Goal: Feedback & Contribution: Contribute content

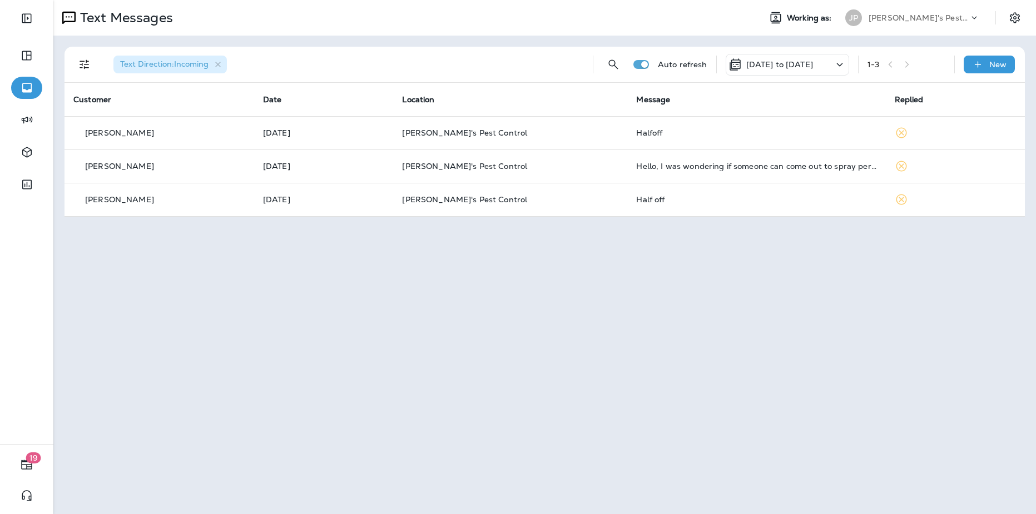
click at [968, 21] on p "[PERSON_NAME]'s Pest Control - [GEOGRAPHIC_DATA]" at bounding box center [918, 17] width 100 height 9
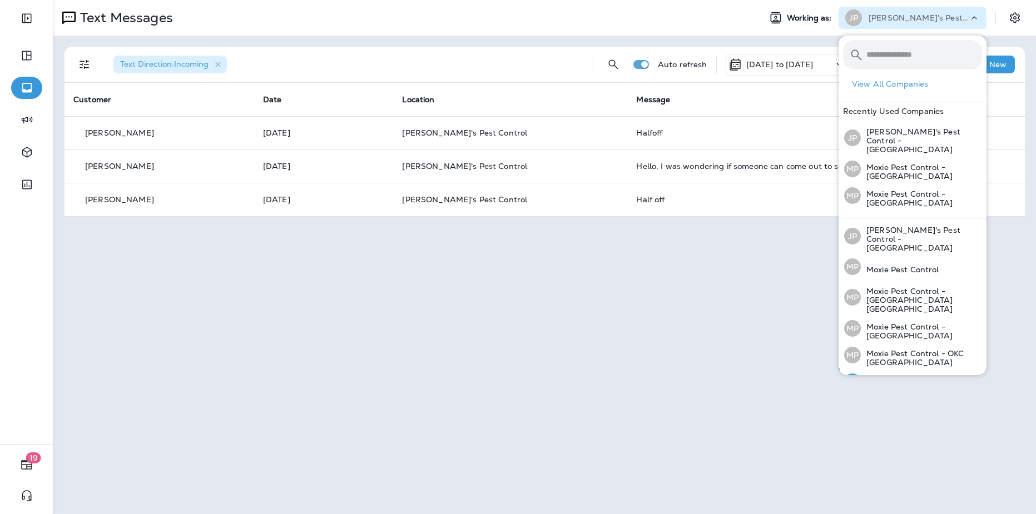
click at [905, 376] on p "Moxie Pest Control - [GEOGRAPHIC_DATA]" at bounding box center [921, 385] width 121 height 18
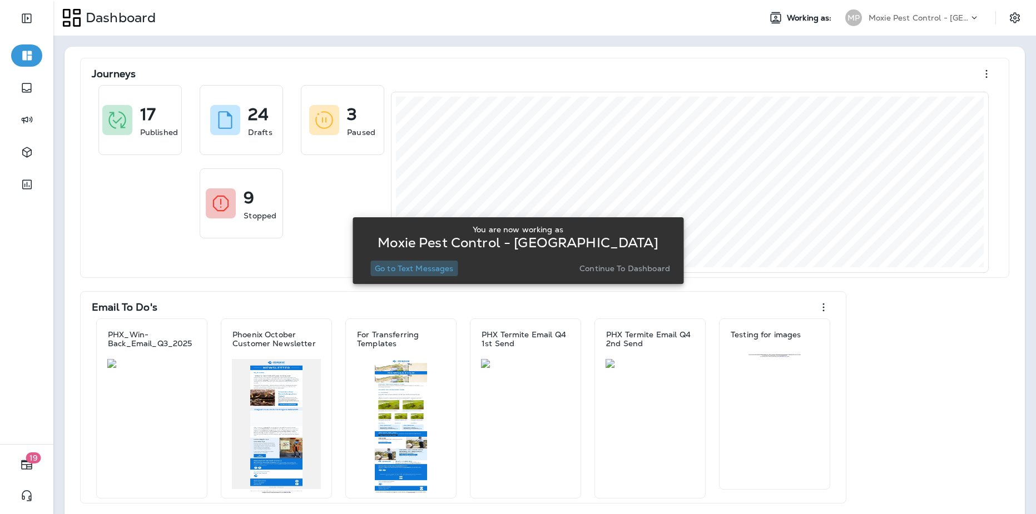
click at [429, 265] on p "Go to Text Messages" at bounding box center [414, 268] width 79 height 9
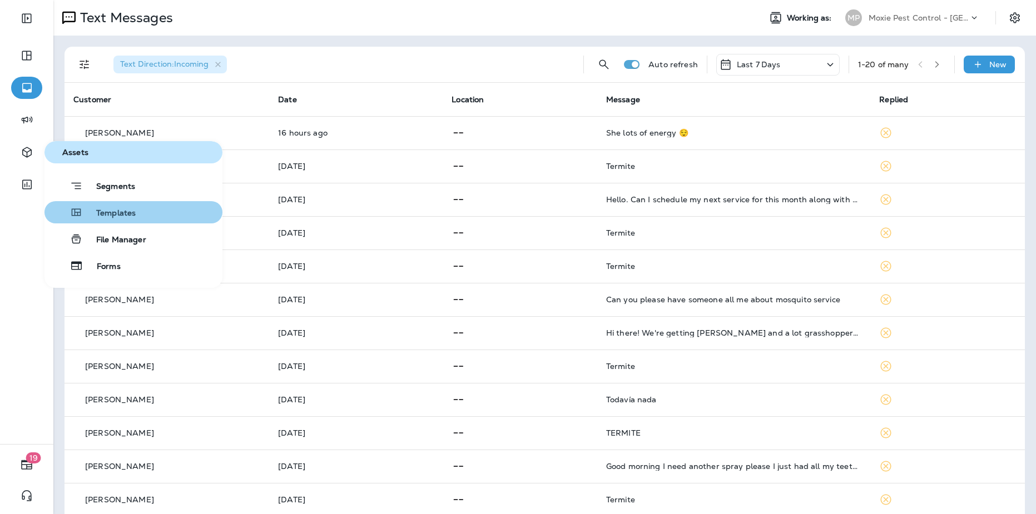
click at [96, 217] on span "Templates" at bounding box center [109, 213] width 53 height 11
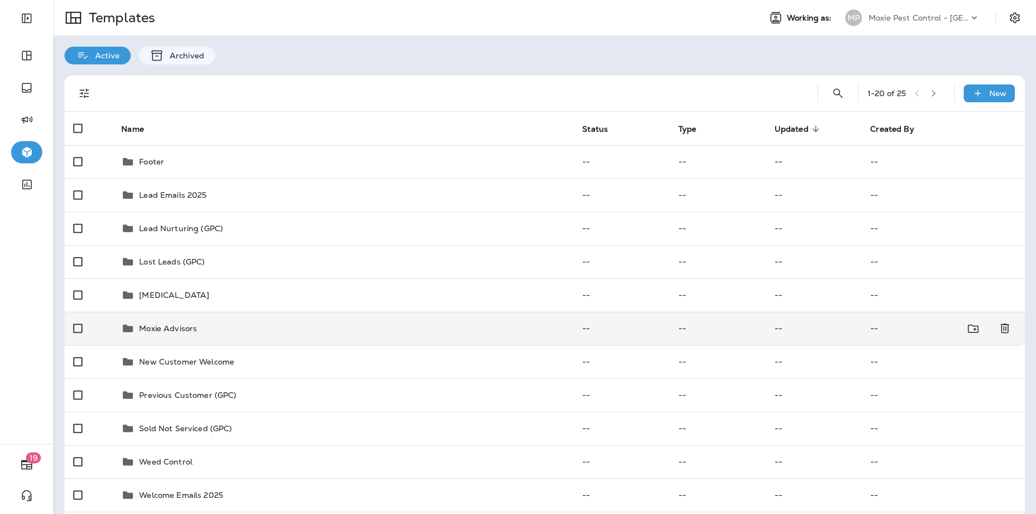
click at [206, 321] on td "Moxie Advisors" at bounding box center [342, 328] width 461 height 33
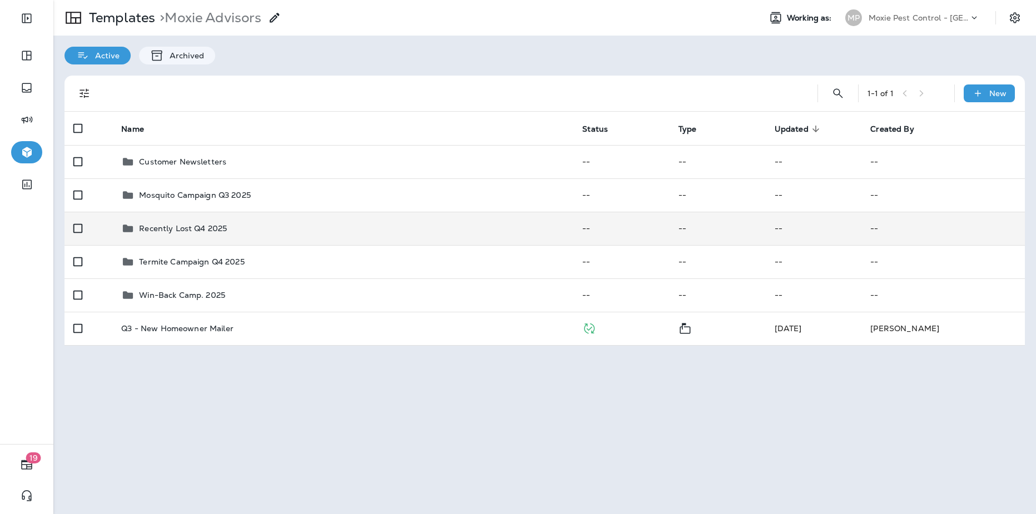
click at [237, 233] on div "Recently Lost Q4 2025" at bounding box center [342, 228] width 443 height 13
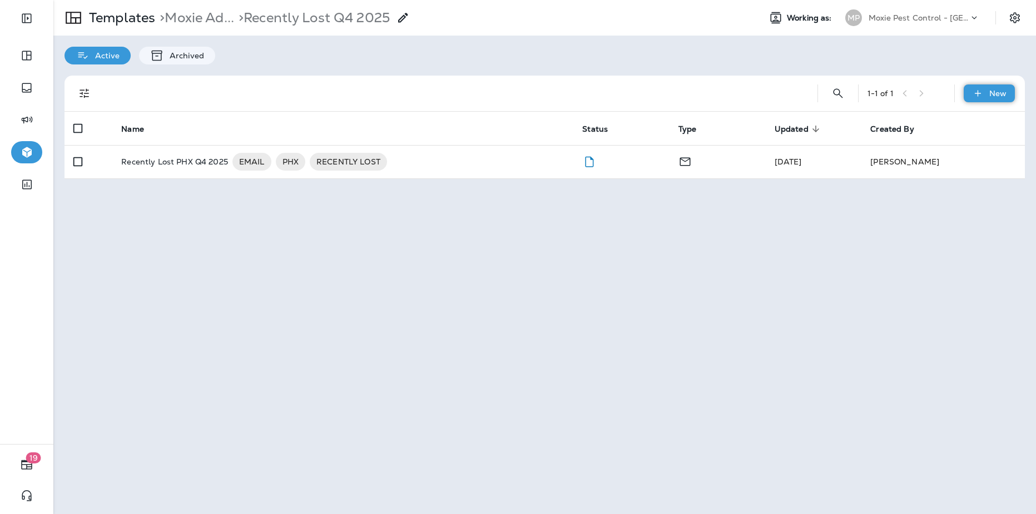
click at [980, 90] on icon at bounding box center [978, 93] width 12 height 11
click at [972, 127] on li "New Template" at bounding box center [982, 122] width 94 height 27
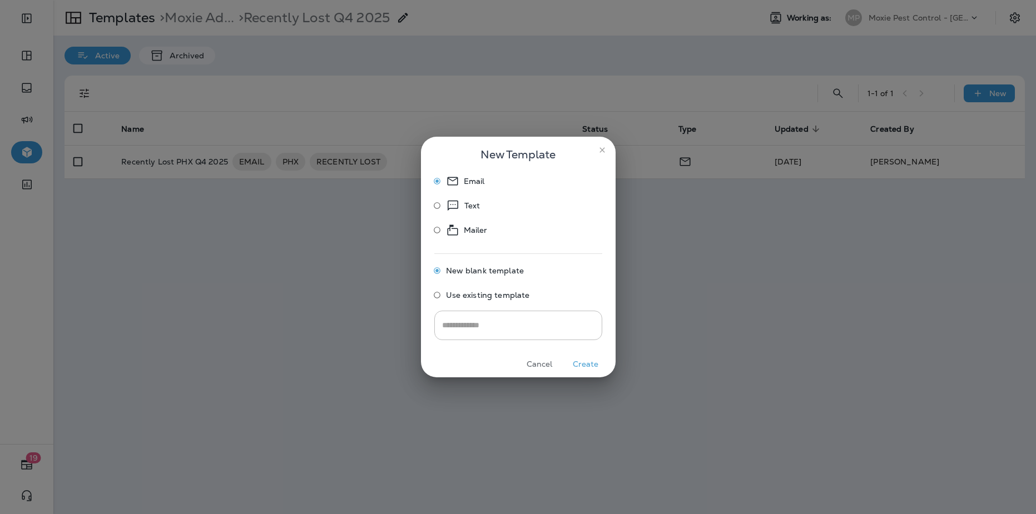
click at [455, 203] on icon at bounding box center [453, 205] width 14 height 13
click at [527, 336] on input "text" at bounding box center [518, 325] width 168 height 29
click at [494, 329] on input "**********" at bounding box center [518, 325] width 168 height 29
type input "**********"
click at [583, 364] on button "Create" at bounding box center [586, 364] width 42 height 17
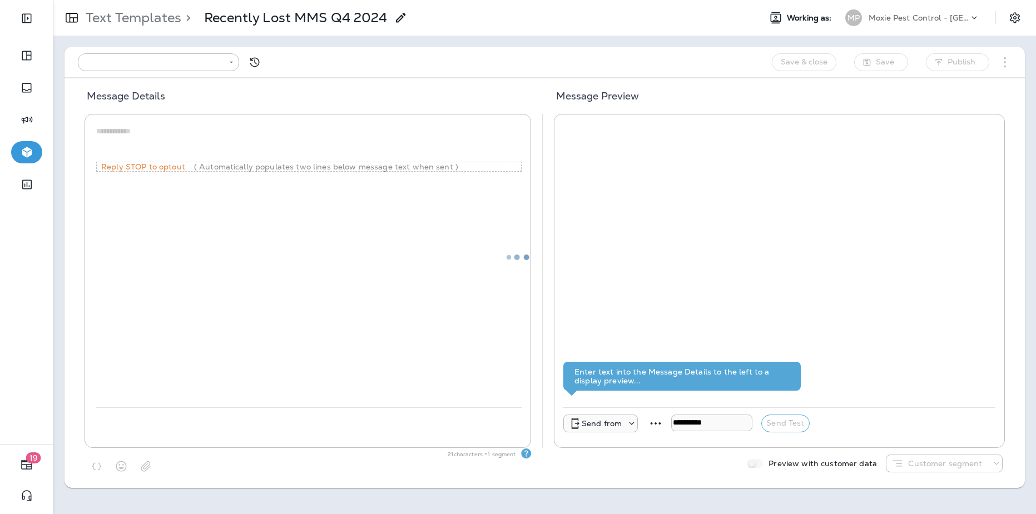
type input "**********"
click at [336, 145] on textarea at bounding box center [308, 142] width 425 height 33
paste textarea "**********"
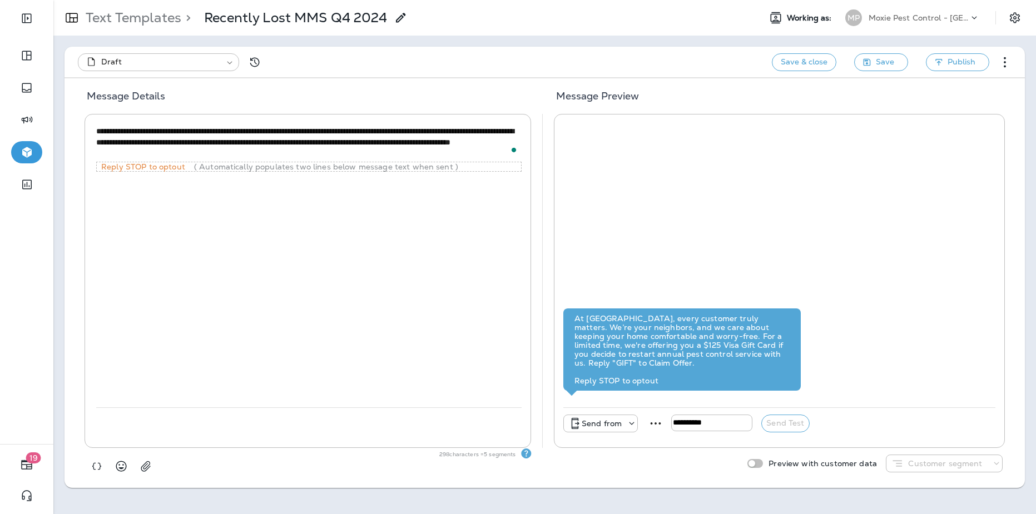
click at [233, 153] on textarea "**********" at bounding box center [308, 142] width 425 height 33
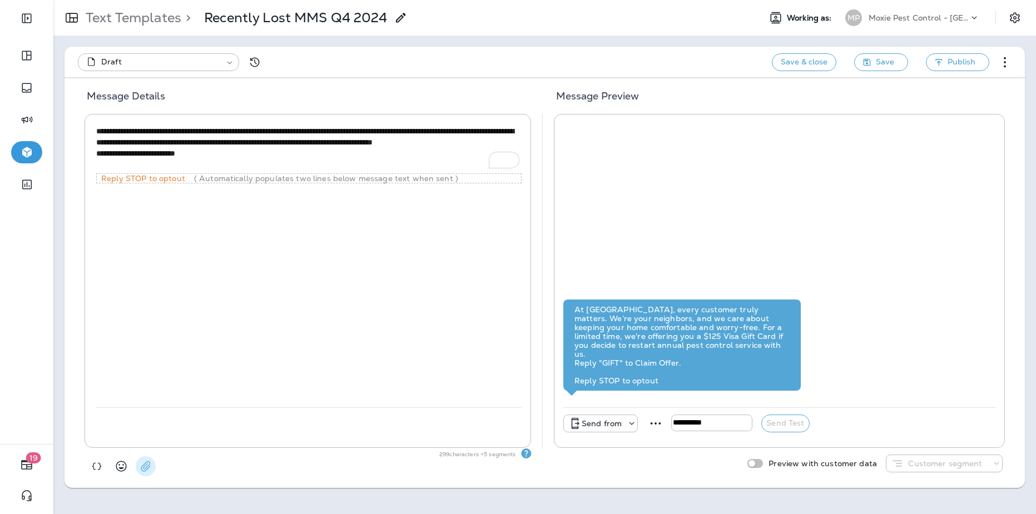
type textarea "**********"
click at [153, 464] on button "button" at bounding box center [146, 466] width 20 height 20
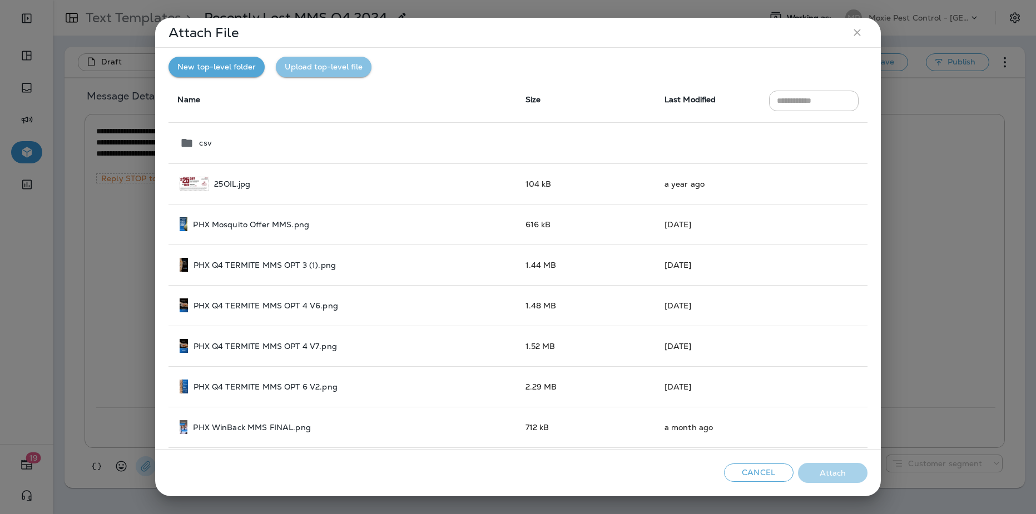
click at [303, 68] on button "Upload top-level file" at bounding box center [324, 67] width 96 height 21
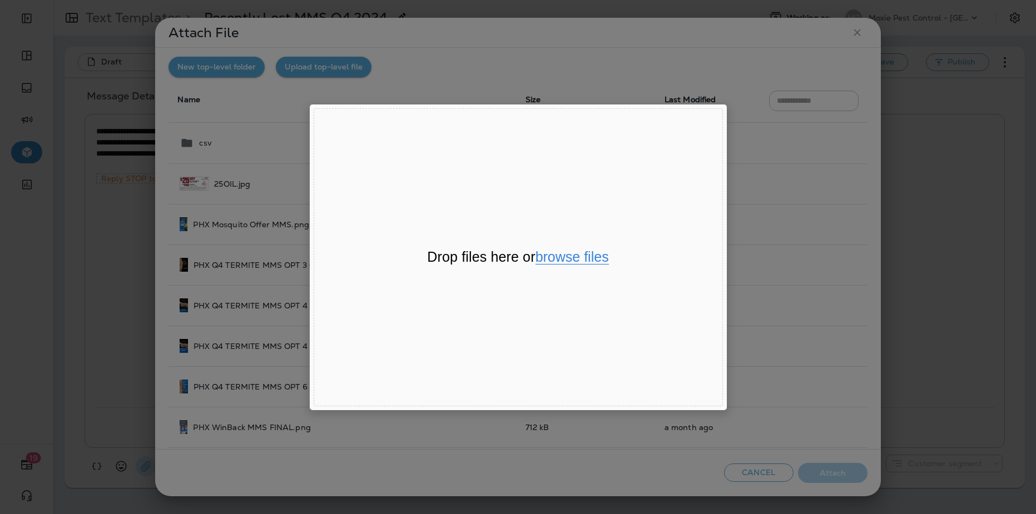
click at [547, 255] on button "browse files" at bounding box center [571, 257] width 73 height 14
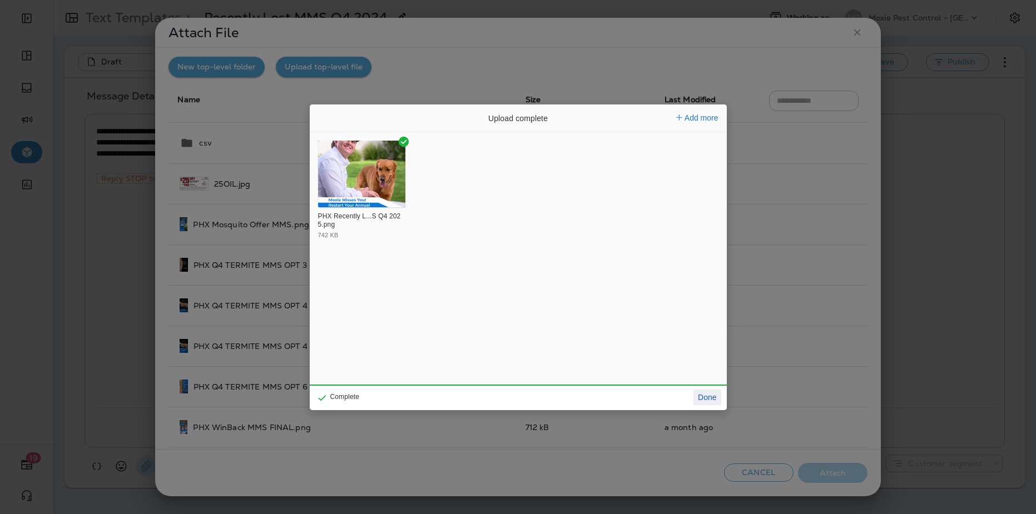
click at [702, 399] on button "Done" at bounding box center [706, 398] width 27 height 16
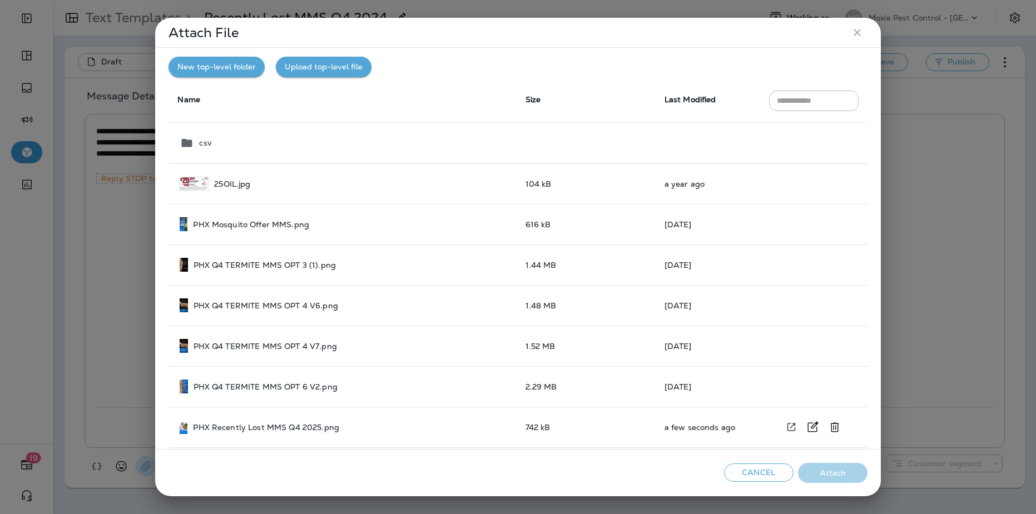
click at [402, 430] on div "PHX Recently Lost MMS Q4 2025.png" at bounding box center [343, 427] width 327 height 14
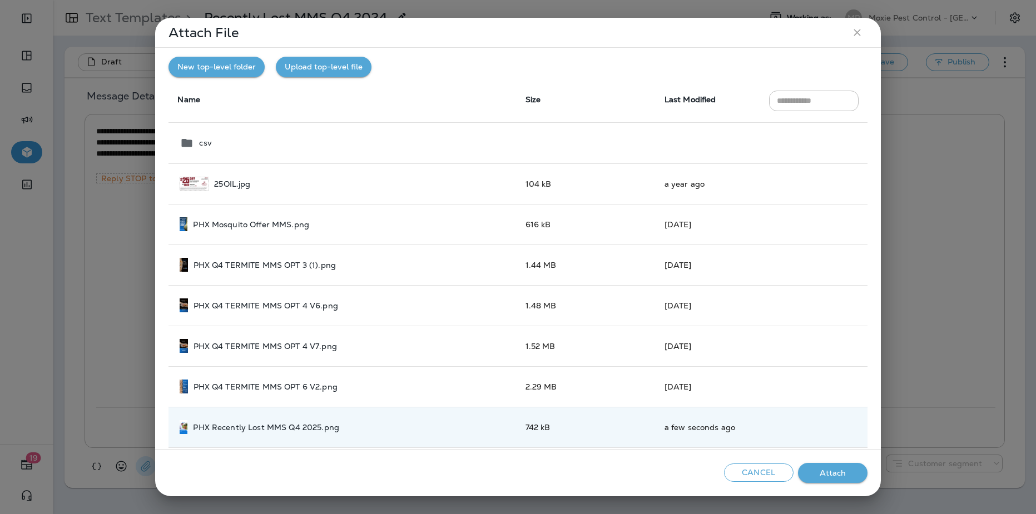
click at [826, 476] on button "Attach" at bounding box center [832, 473] width 69 height 21
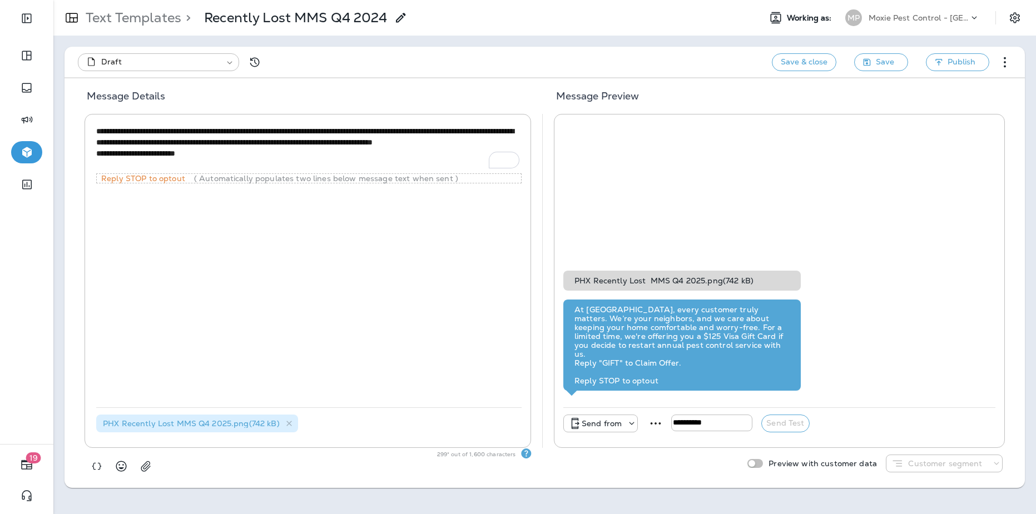
click at [618, 425] on p "Send from" at bounding box center [602, 423] width 40 height 9
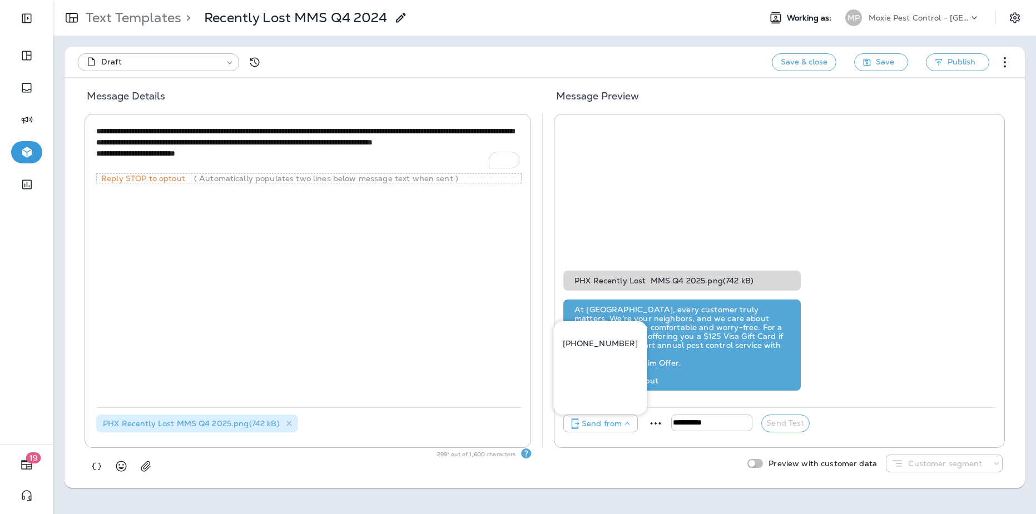
drag, startPoint x: 599, startPoint y: 339, endPoint x: 609, endPoint y: 347, distance: 12.6
click at [599, 339] on p "[PHONE_NUMBER]" at bounding box center [601, 343] width 76 height 9
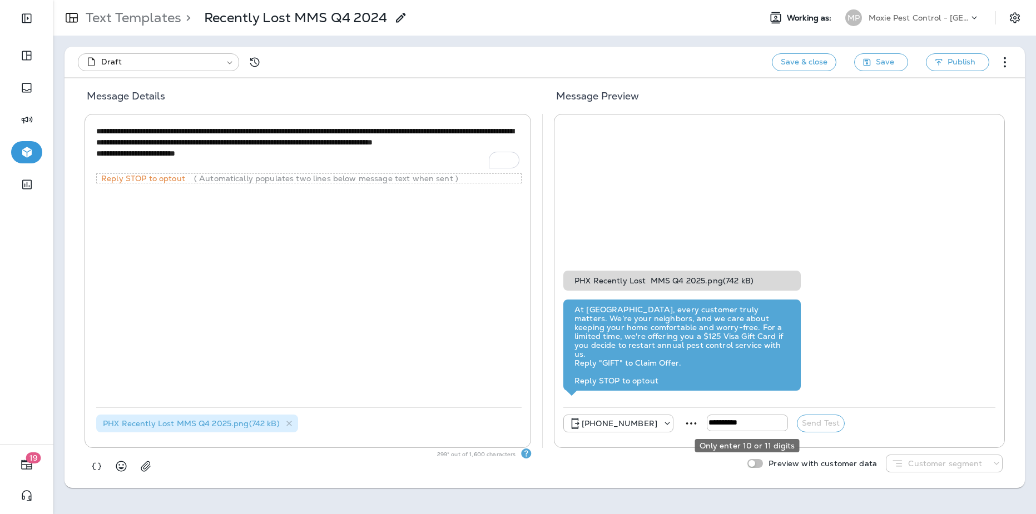
click at [726, 422] on input "tel" at bounding box center [747, 423] width 81 height 17
type input "**********"
click at [813, 424] on button "Send Test" at bounding box center [821, 424] width 48 height 18
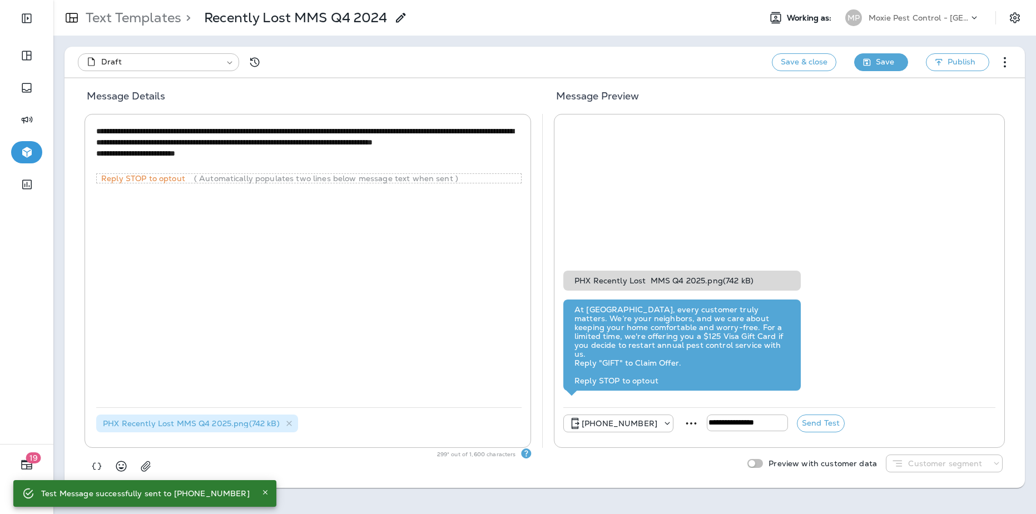
click at [876, 66] on button "Save" at bounding box center [881, 62] width 54 height 18
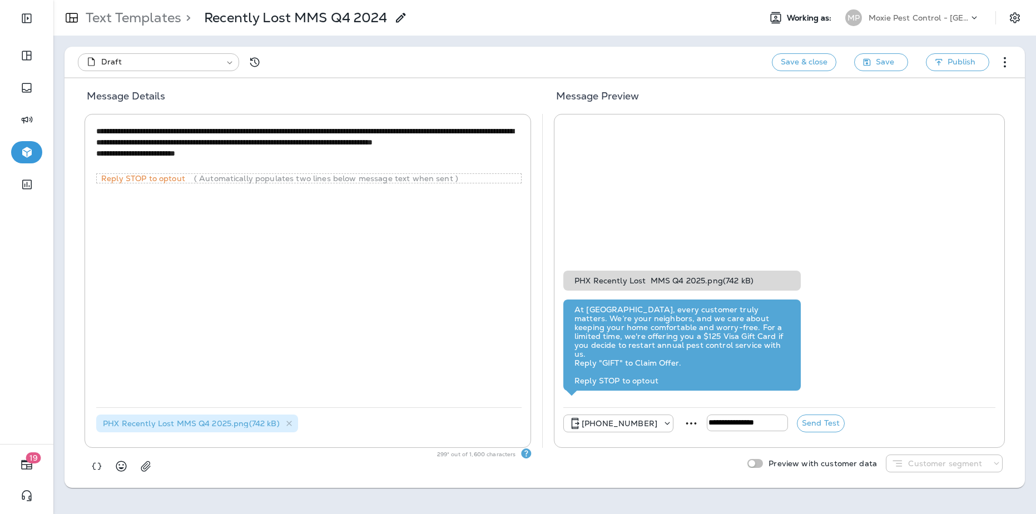
click at [635, 430] on div "[PHONE_NUMBER]" at bounding box center [618, 423] width 109 height 13
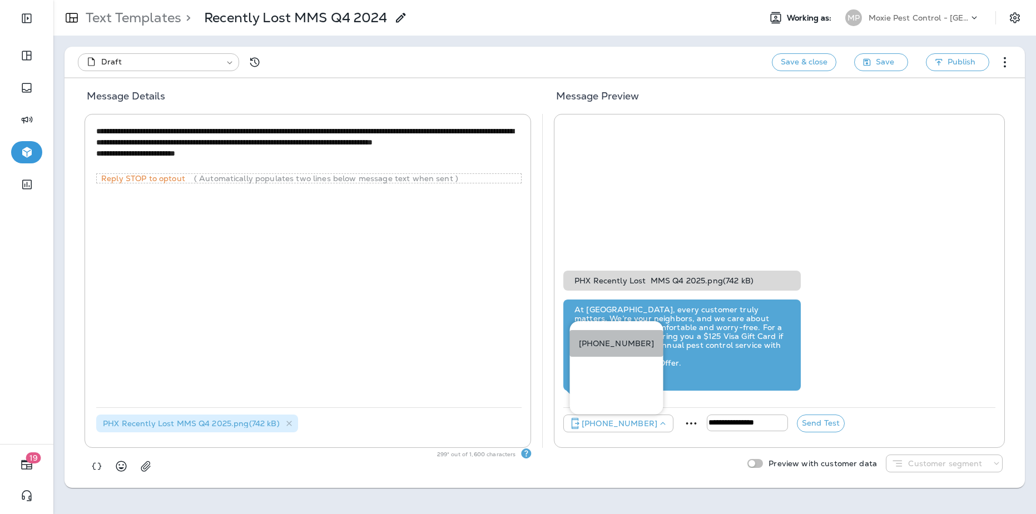
click at [636, 341] on p "[PHONE_NUMBER]" at bounding box center [617, 343] width 76 height 9
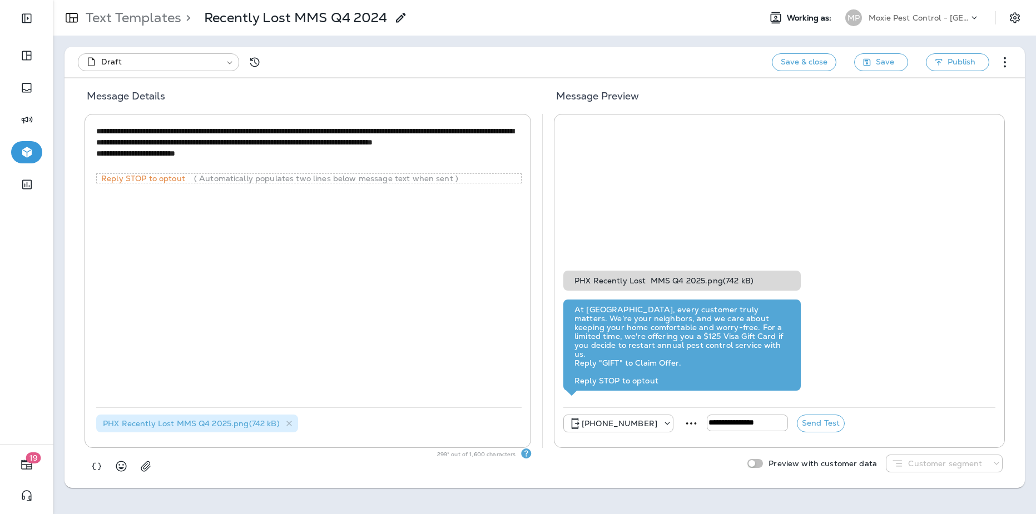
click at [682, 439] on div "**********" at bounding box center [779, 424] width 432 height 32
click at [813, 420] on button "Send Test" at bounding box center [821, 424] width 48 height 18
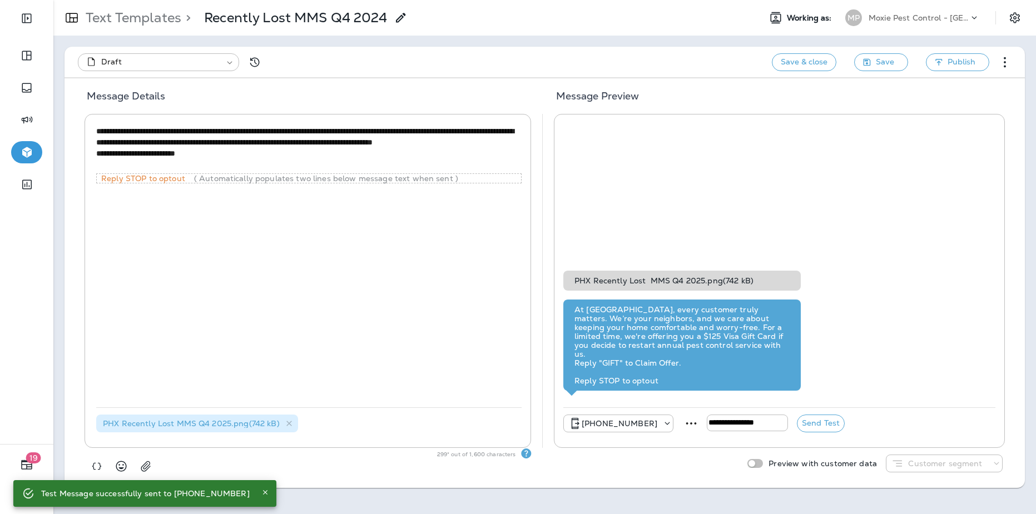
click at [540, 340] on div at bounding box center [537, 281] width 12 height 334
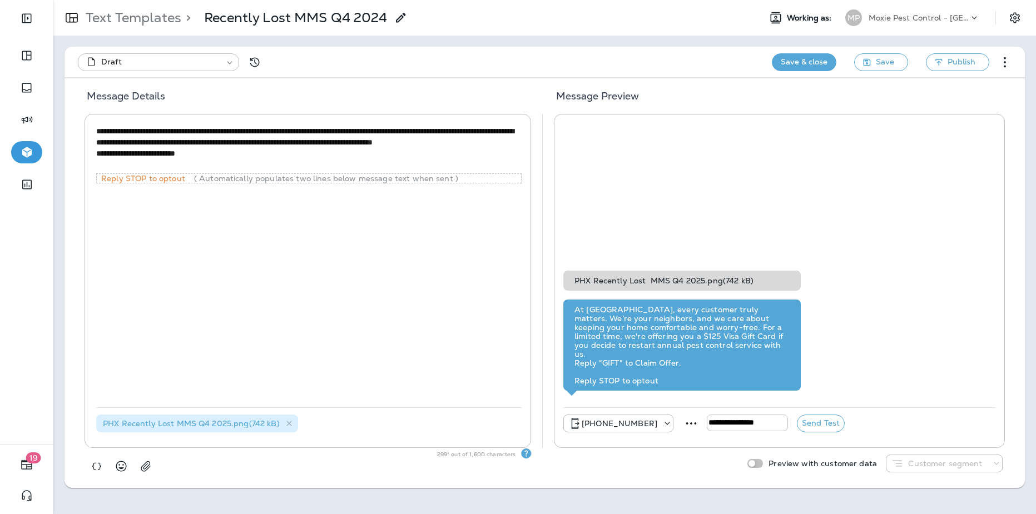
click at [794, 54] on button "Save & close" at bounding box center [804, 62] width 64 height 18
type input "*"
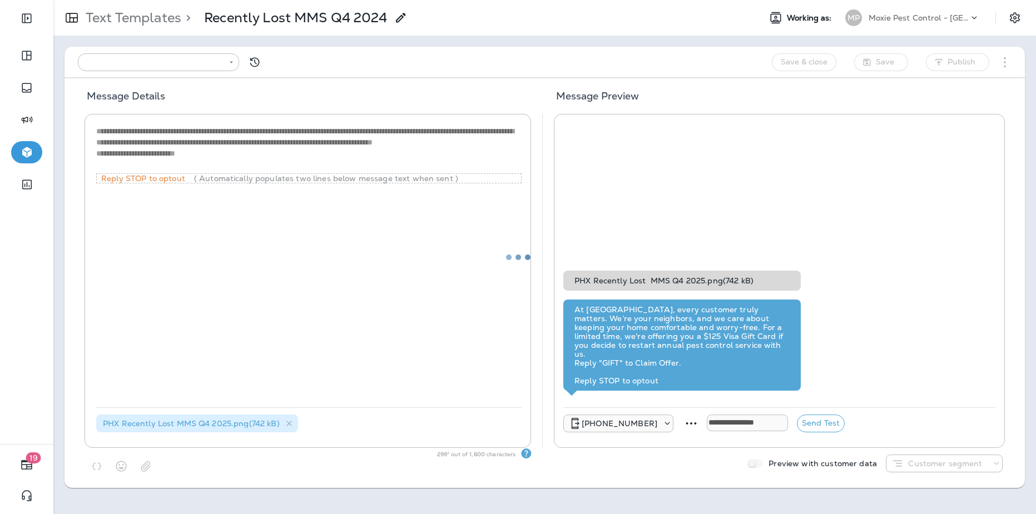
click at [793, 63] on div at bounding box center [518, 257] width 1034 height 512
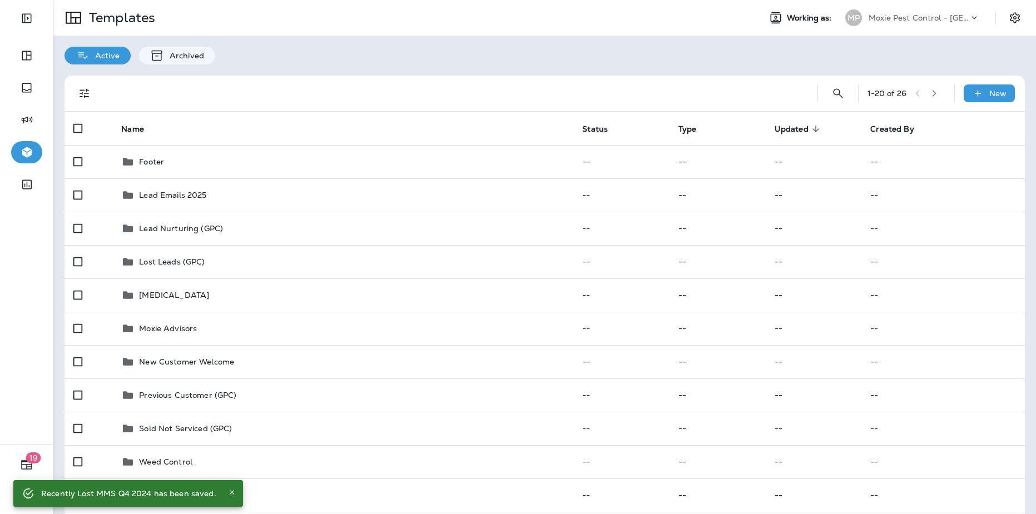
click at [931, 21] on p "Moxie Pest Control - [GEOGRAPHIC_DATA]" at bounding box center [918, 17] width 100 height 9
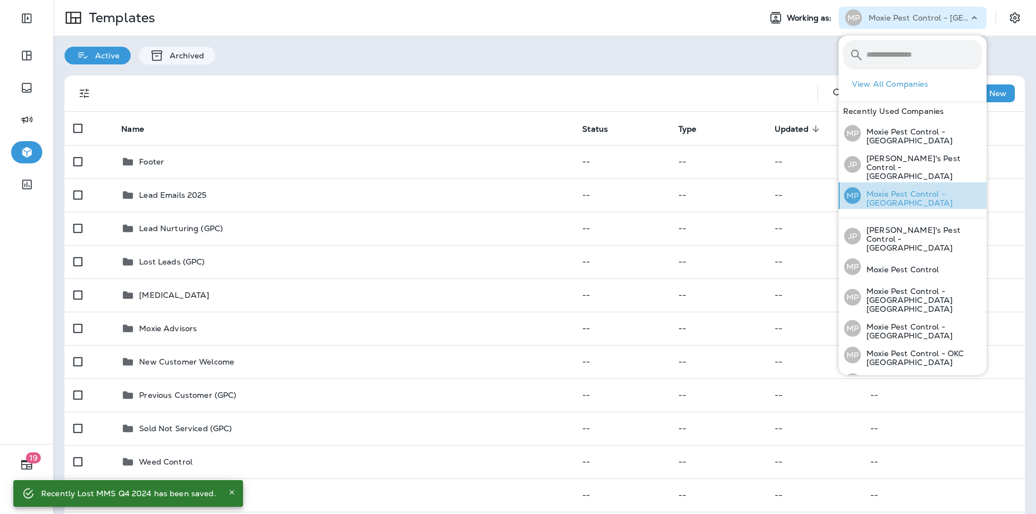
click at [922, 193] on div "MP Moxie Pest Control - [GEOGRAPHIC_DATA]" at bounding box center [913, 195] width 147 height 27
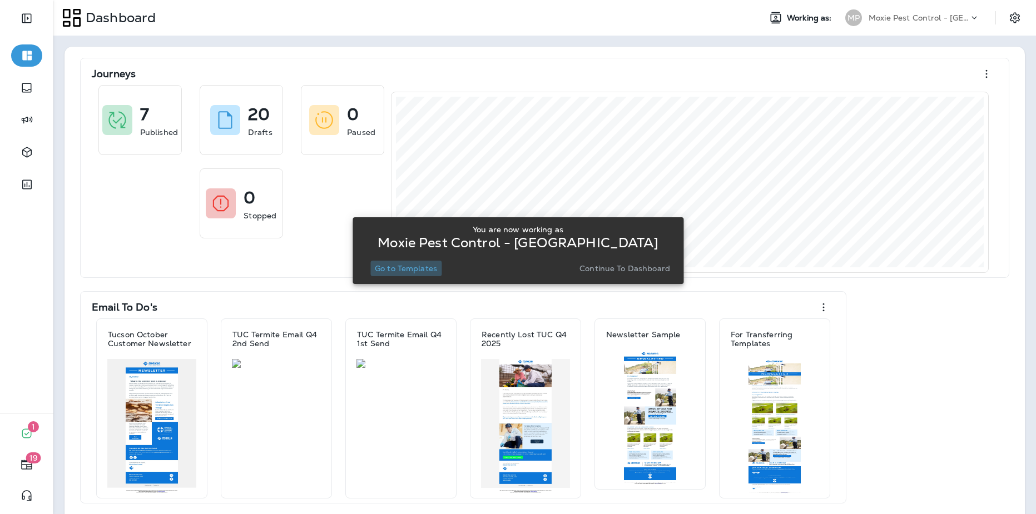
click at [404, 271] on p "Go to Templates" at bounding box center [406, 268] width 62 height 9
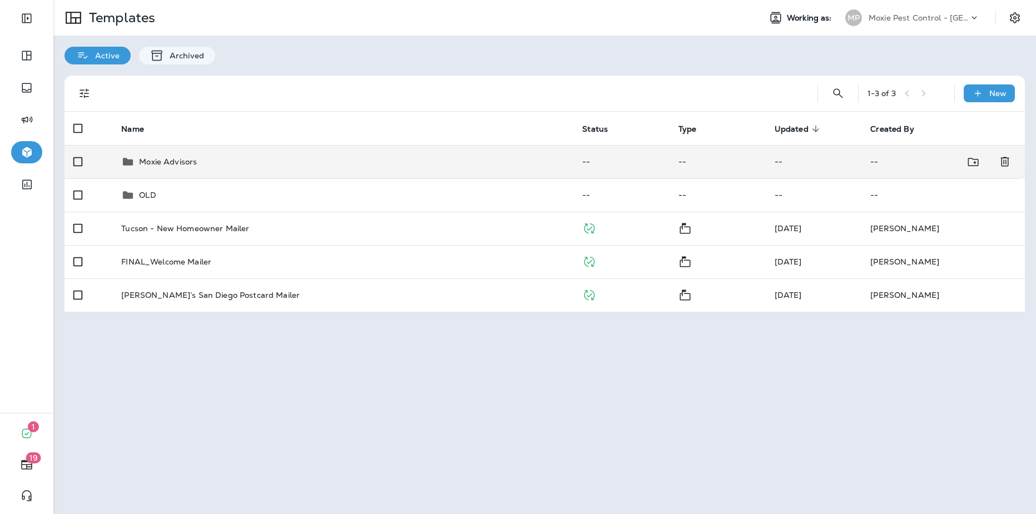
click at [127, 166] on icon at bounding box center [127, 161] width 13 height 13
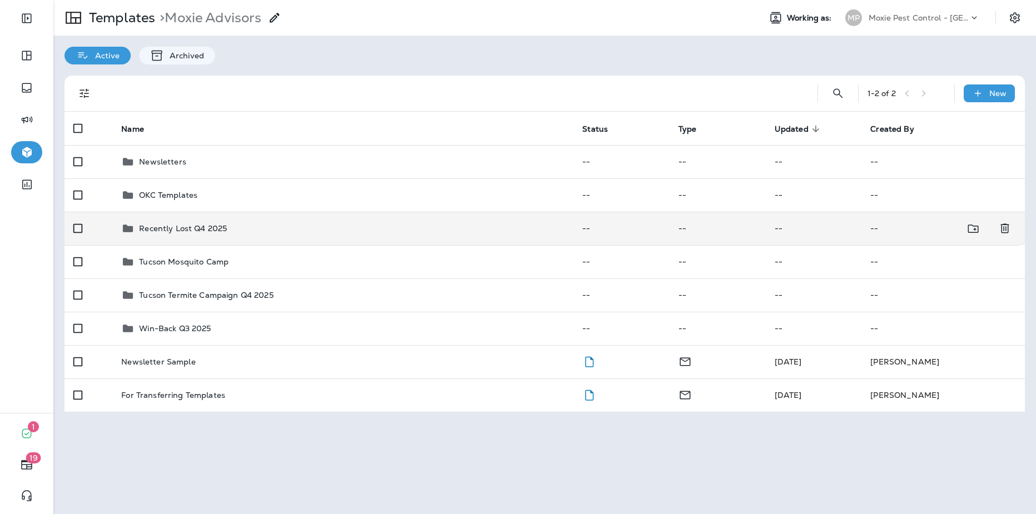
click at [221, 231] on p "Recently Lost Q4 2025" at bounding box center [183, 228] width 88 height 9
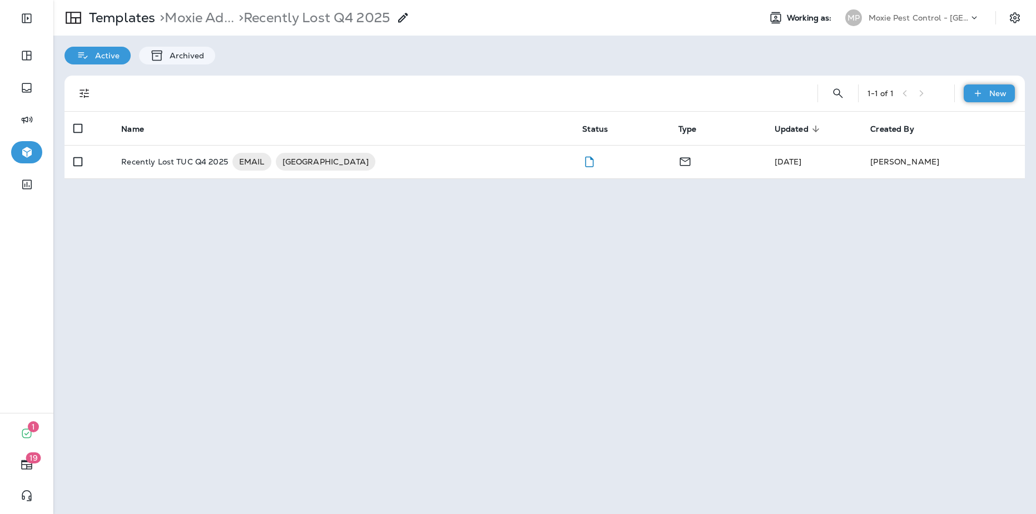
click at [969, 97] on div "New" at bounding box center [989, 94] width 51 height 18
click at [963, 125] on li "New Template" at bounding box center [982, 122] width 94 height 27
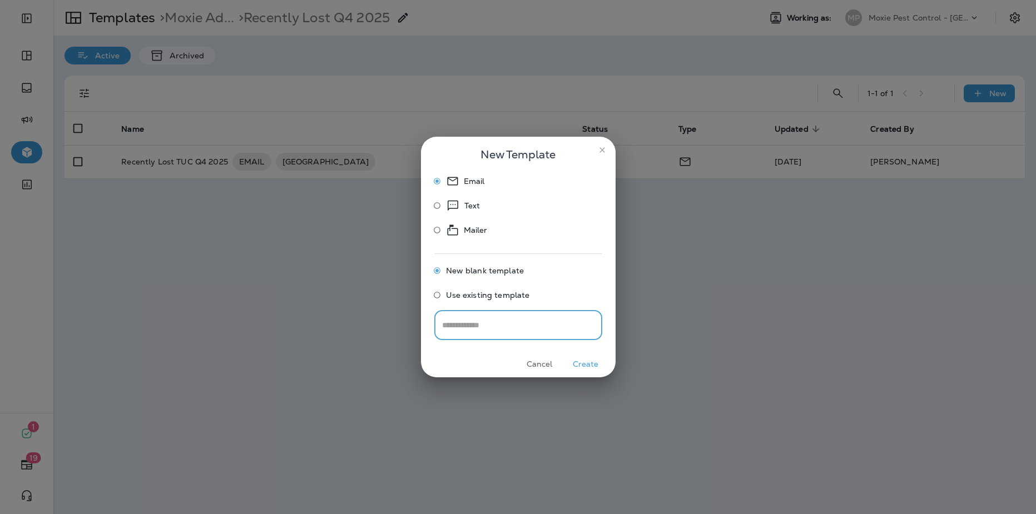
click at [478, 295] on span "Use existing template" at bounding box center [488, 295] width 84 height 9
click at [457, 202] on icon at bounding box center [452, 206] width 11 height 11
click at [594, 372] on button "Create" at bounding box center [586, 364] width 42 height 17
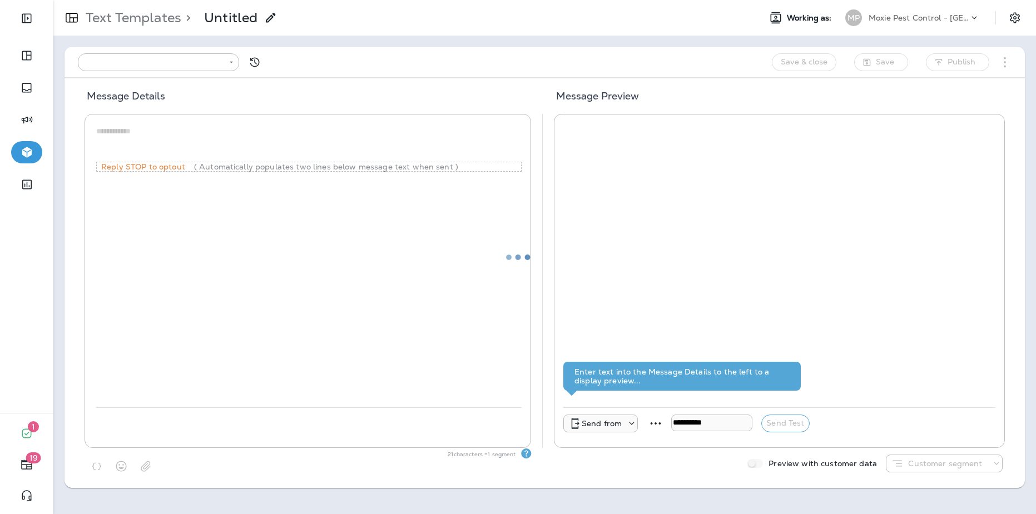
type input "**********"
click at [241, 135] on textarea at bounding box center [308, 142] width 425 height 33
paste textarea "**********"
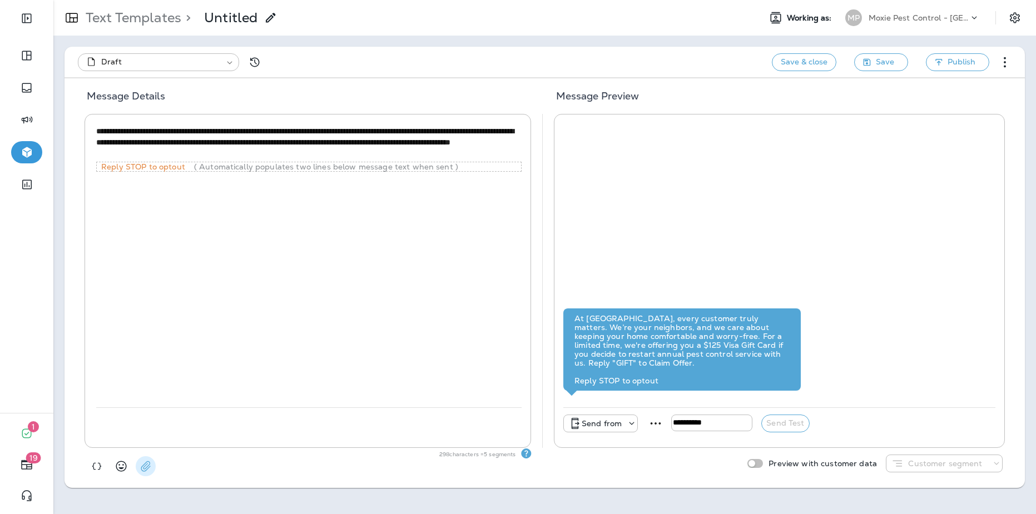
type textarea "**********"
click at [142, 468] on icon "button" at bounding box center [145, 466] width 11 height 11
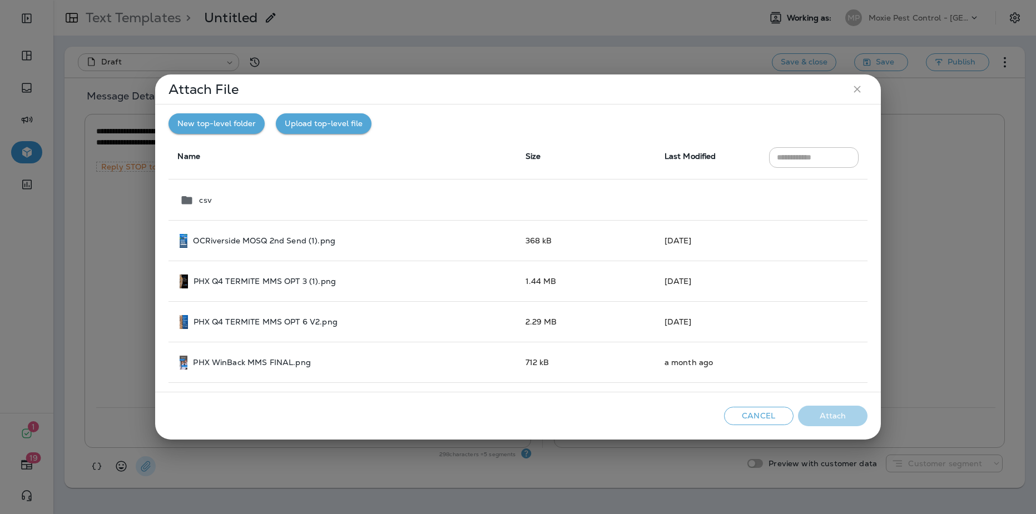
click at [309, 125] on button "Upload top-level file" at bounding box center [324, 123] width 96 height 21
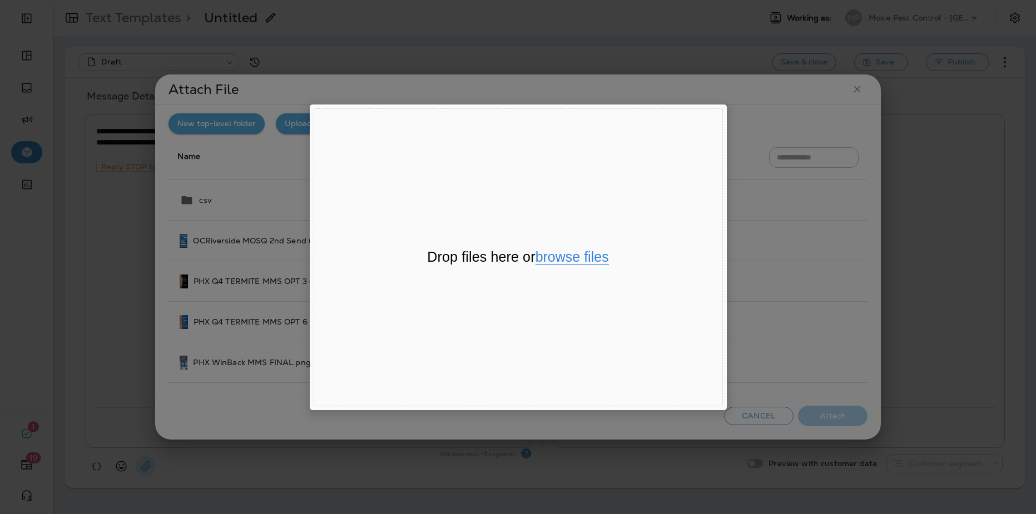
click at [598, 258] on button "browse files" at bounding box center [571, 257] width 73 height 14
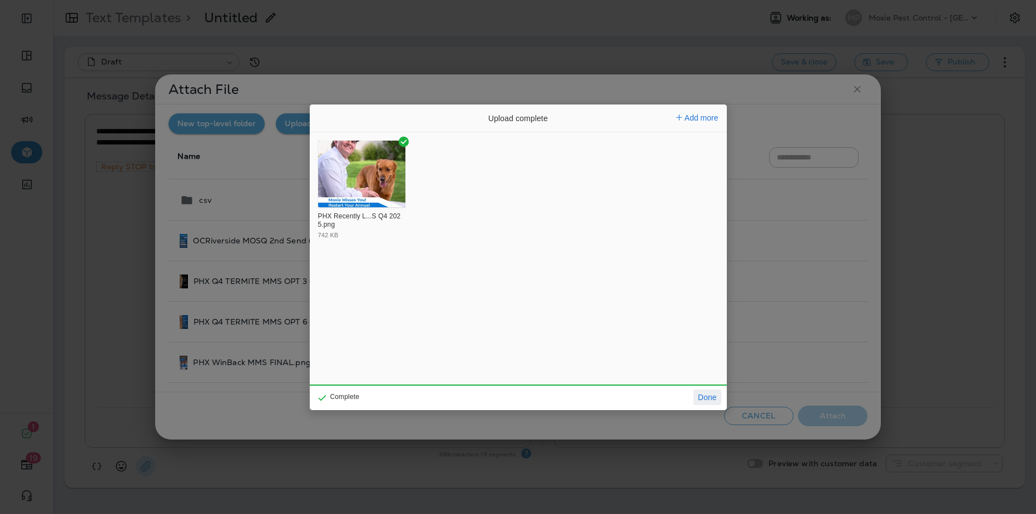
click at [711, 398] on button "Done" at bounding box center [706, 398] width 27 height 16
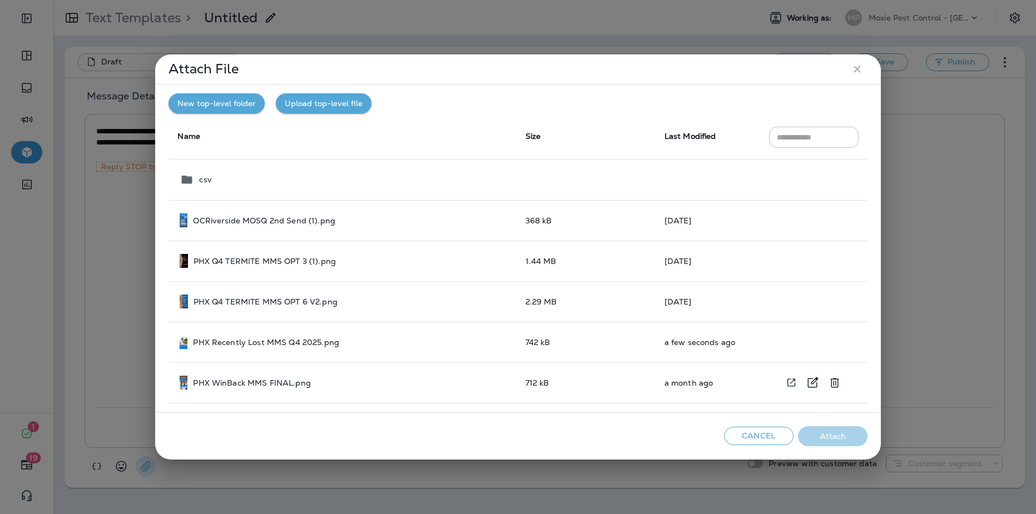
click at [329, 385] on div "PHX WinBack MMS FINAL.png" at bounding box center [343, 383] width 327 height 14
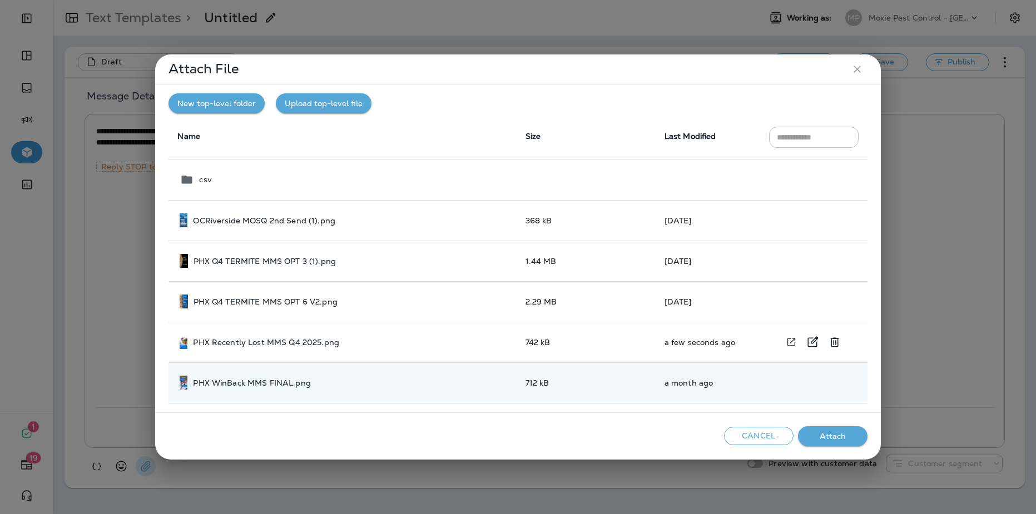
click at [243, 336] on div "PHX Recently Lost MMS Q4 2025.png" at bounding box center [343, 342] width 327 height 14
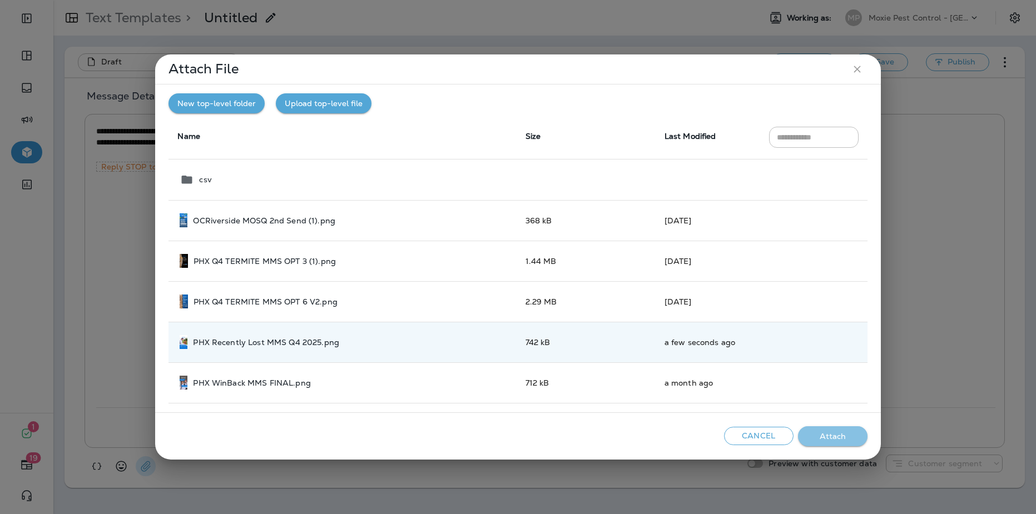
drag, startPoint x: 817, startPoint y: 433, endPoint x: 803, endPoint y: 428, distance: 14.6
click at [817, 433] on button "Attach" at bounding box center [832, 436] width 69 height 21
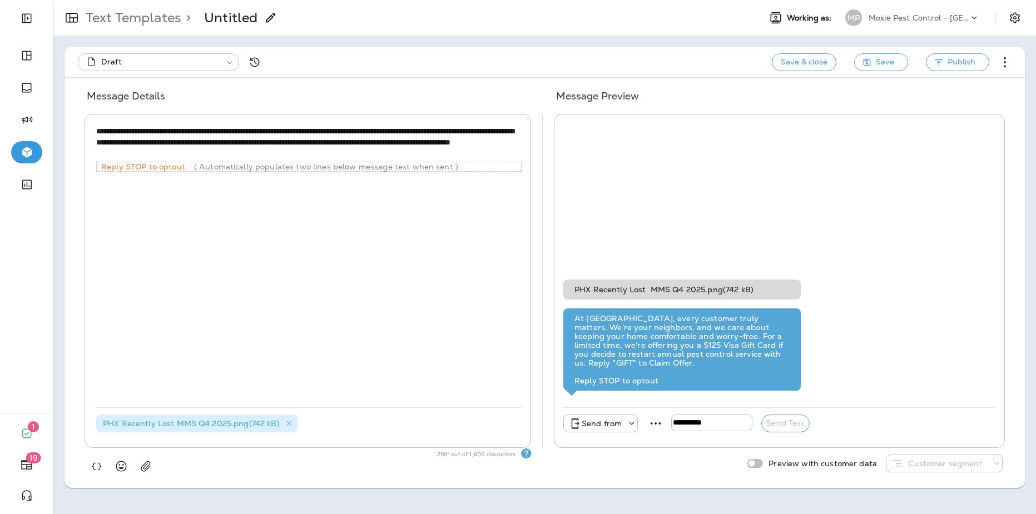
click at [618, 419] on p "Send from" at bounding box center [602, 423] width 40 height 9
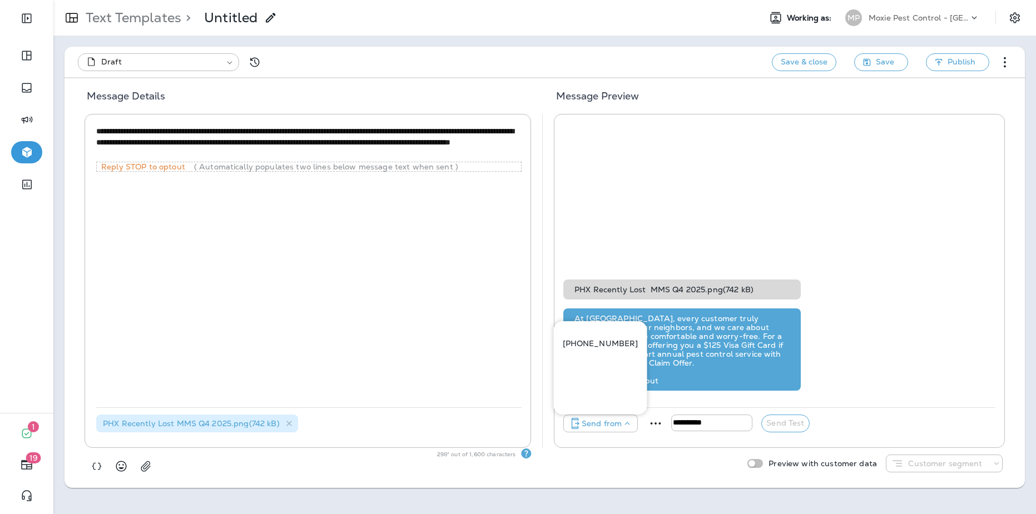
click at [620, 346] on p "[PHONE_NUMBER]" at bounding box center [601, 343] width 76 height 9
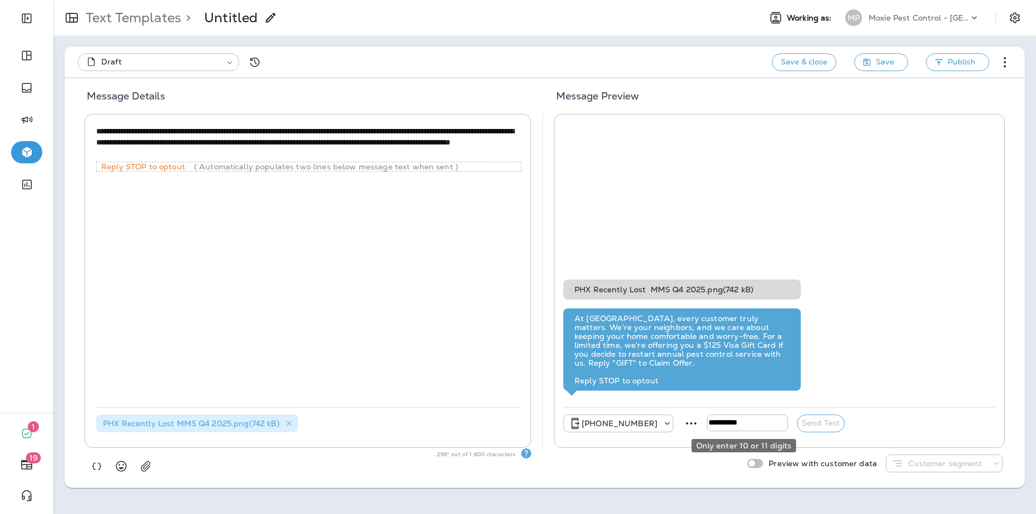
click at [741, 426] on input "tel" at bounding box center [747, 423] width 81 height 17
type input "**********"
click at [840, 423] on div "**********" at bounding box center [779, 424] width 432 height 32
click at [817, 426] on button "Send Test" at bounding box center [821, 424] width 48 height 18
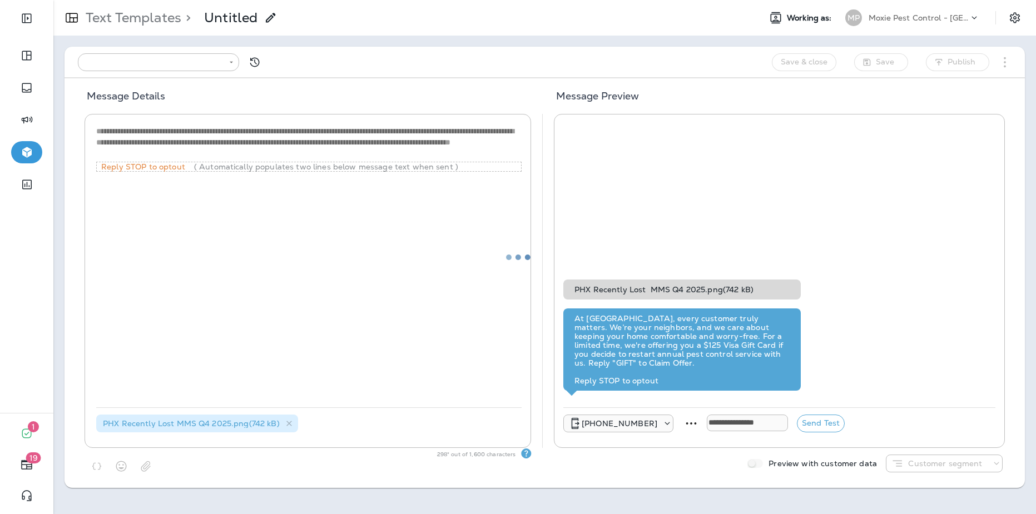
type input "**********"
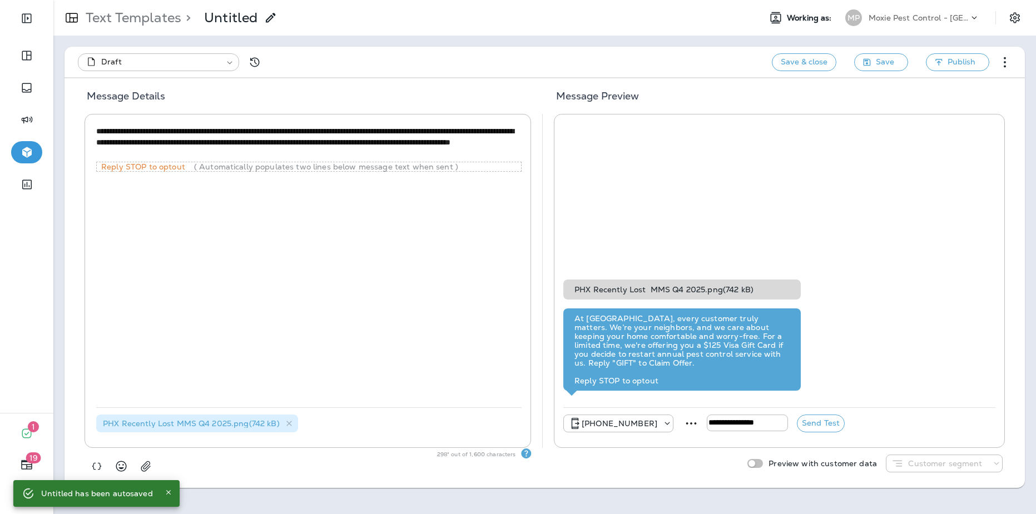
click at [227, 23] on p "Untitled" at bounding box center [230, 17] width 53 height 17
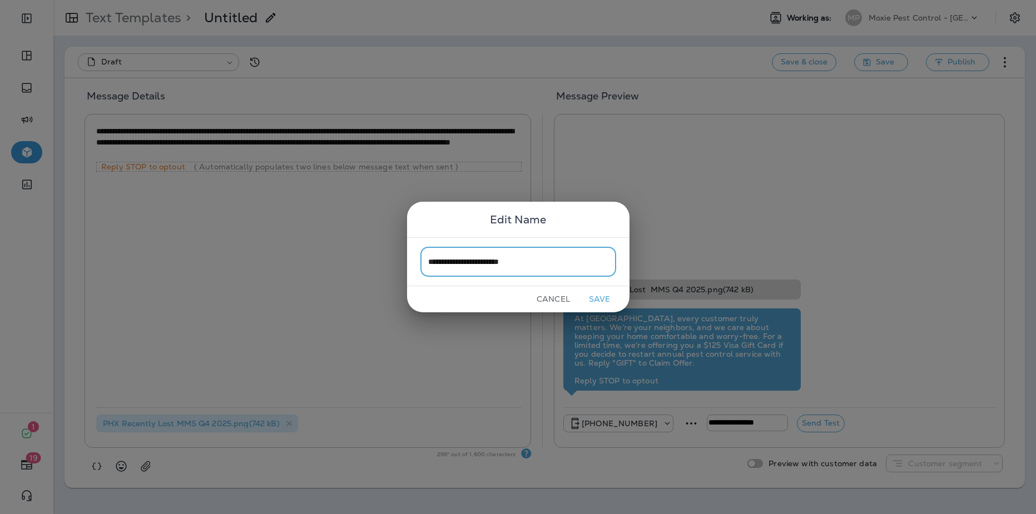
type input "**********"
click at [601, 304] on button "Save" at bounding box center [600, 299] width 42 height 17
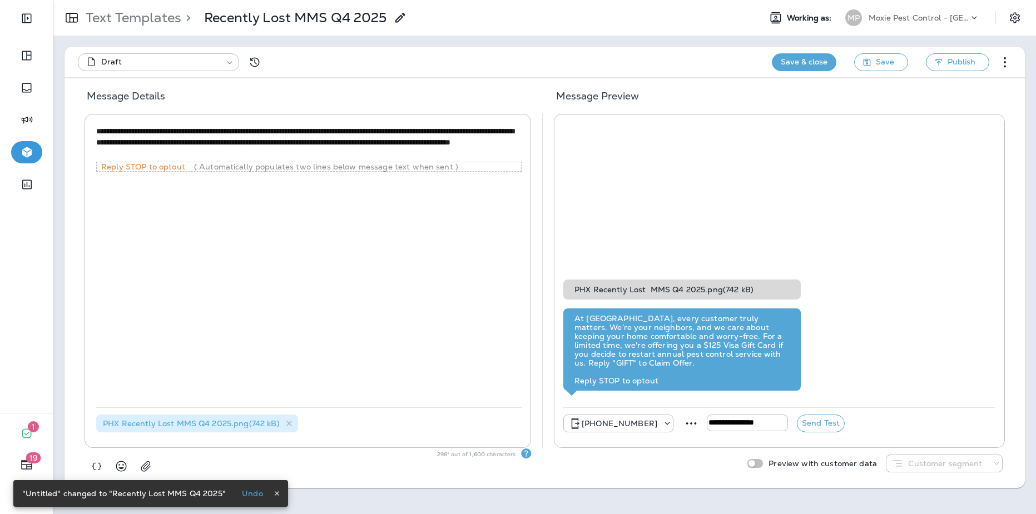
click at [825, 57] on button "Save & close" at bounding box center [804, 62] width 64 height 18
type input "*"
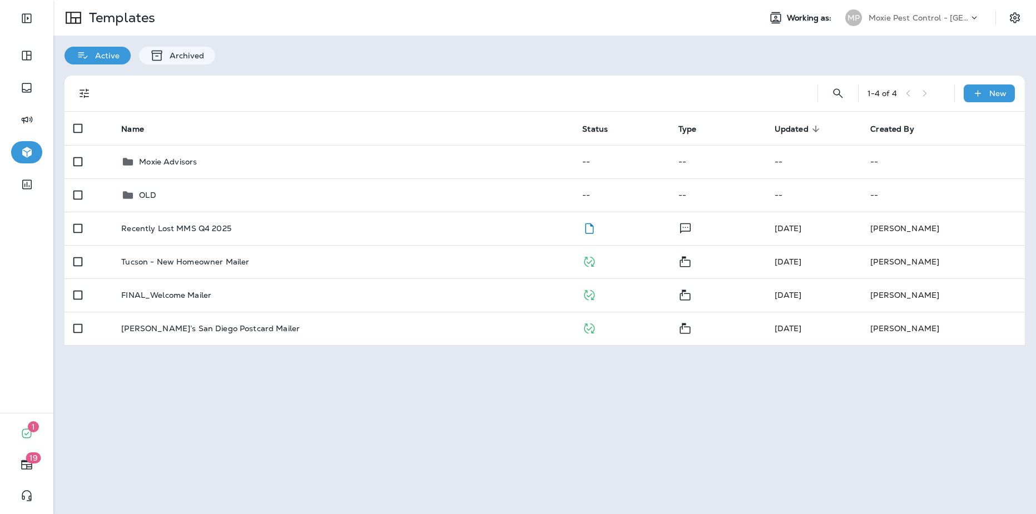
click at [922, 23] on div "Moxie Pest Control - [GEOGRAPHIC_DATA]" at bounding box center [918, 17] width 100 height 17
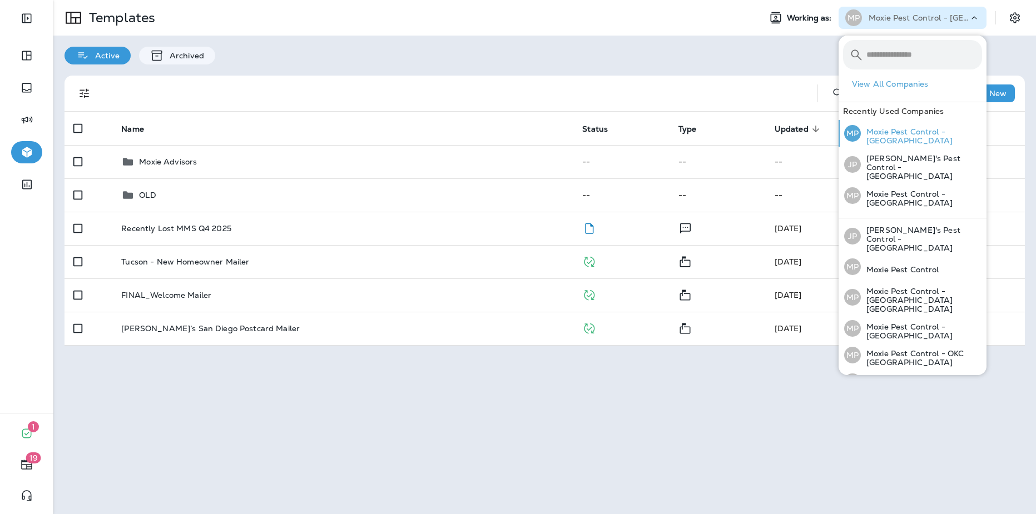
click at [911, 138] on p "Moxie Pest Control - [GEOGRAPHIC_DATA]" at bounding box center [921, 136] width 121 height 18
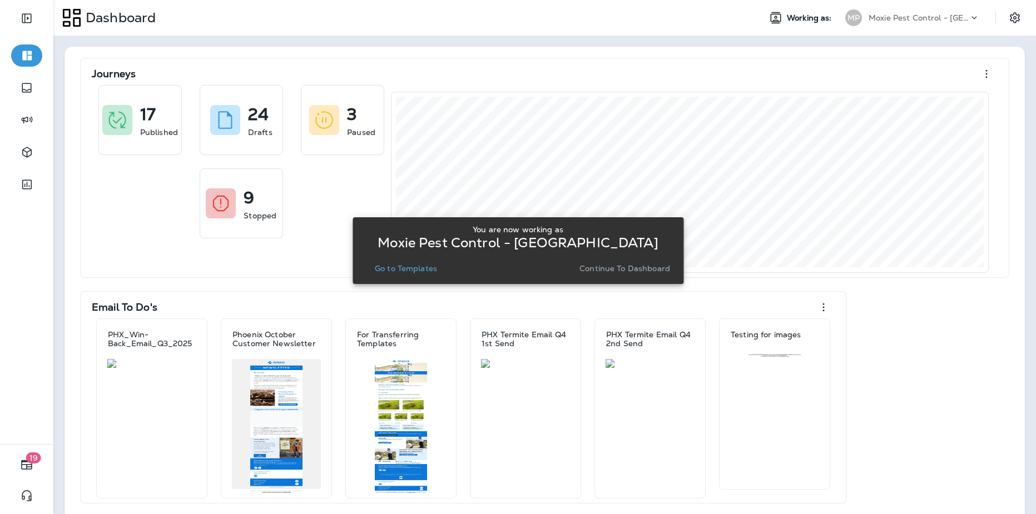
click at [424, 272] on p "Go to Templates" at bounding box center [406, 268] width 62 height 9
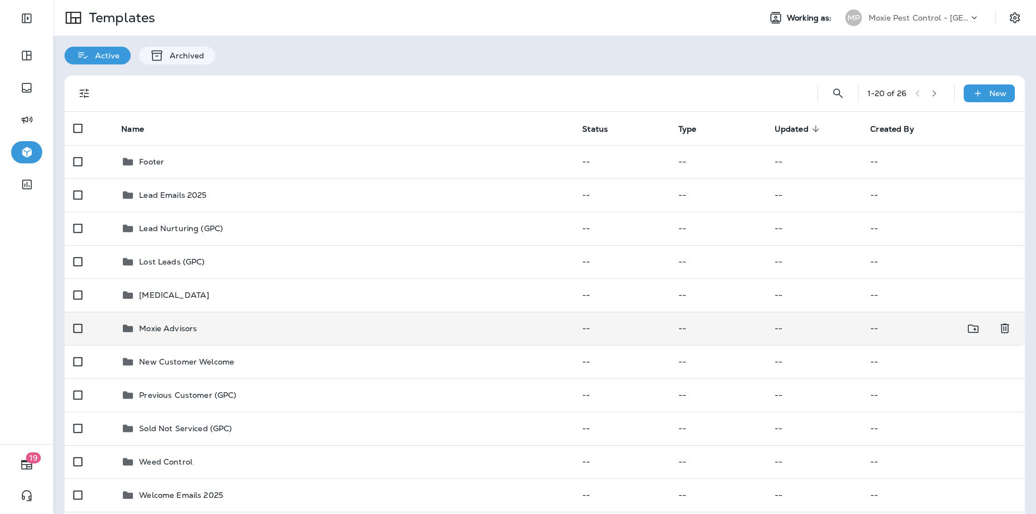
click at [318, 331] on div "Moxie Advisors" at bounding box center [342, 328] width 443 height 13
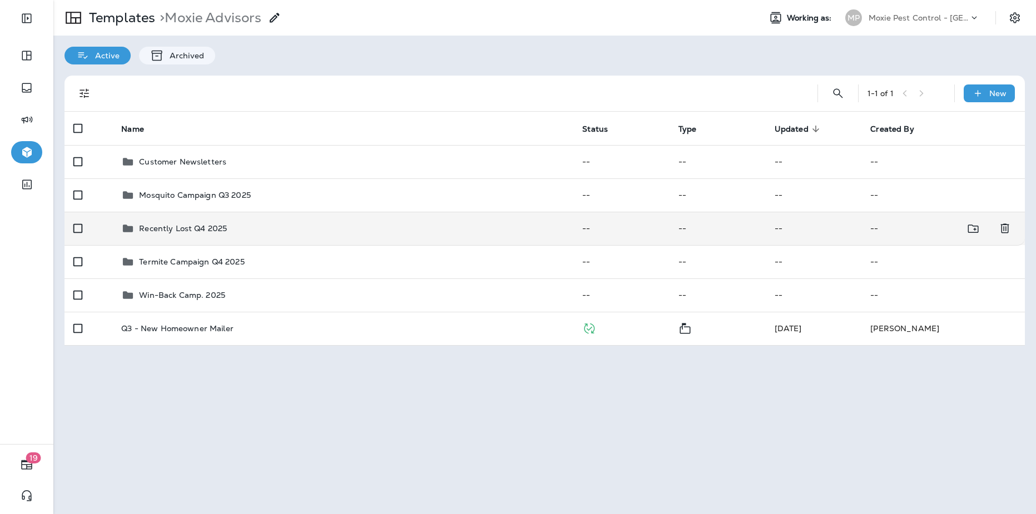
click at [217, 231] on p "Recently Lost Q4 2025" at bounding box center [183, 228] width 88 height 9
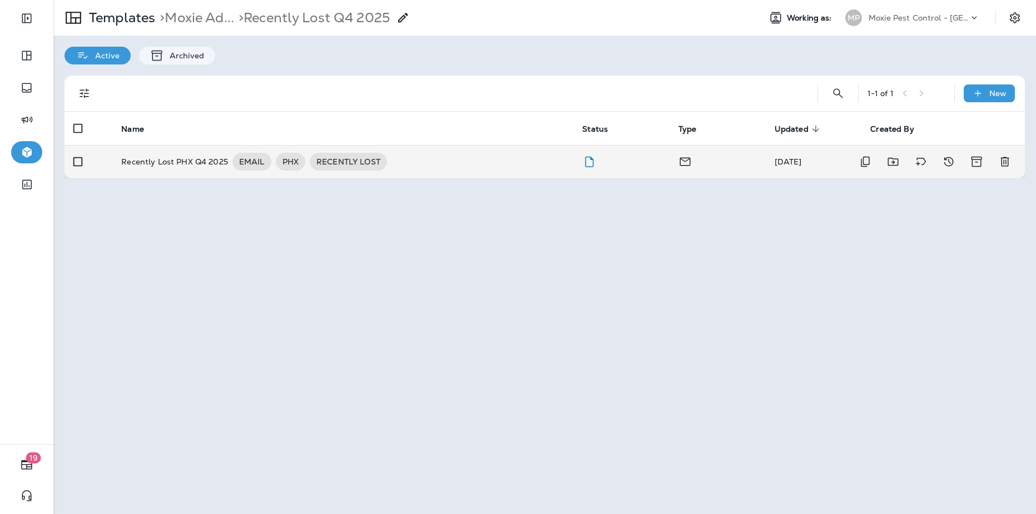
click at [405, 166] on div "Recently Lost PHX Q4 2025 EMAIL PHX RECENTLY LOST" at bounding box center [342, 162] width 443 height 18
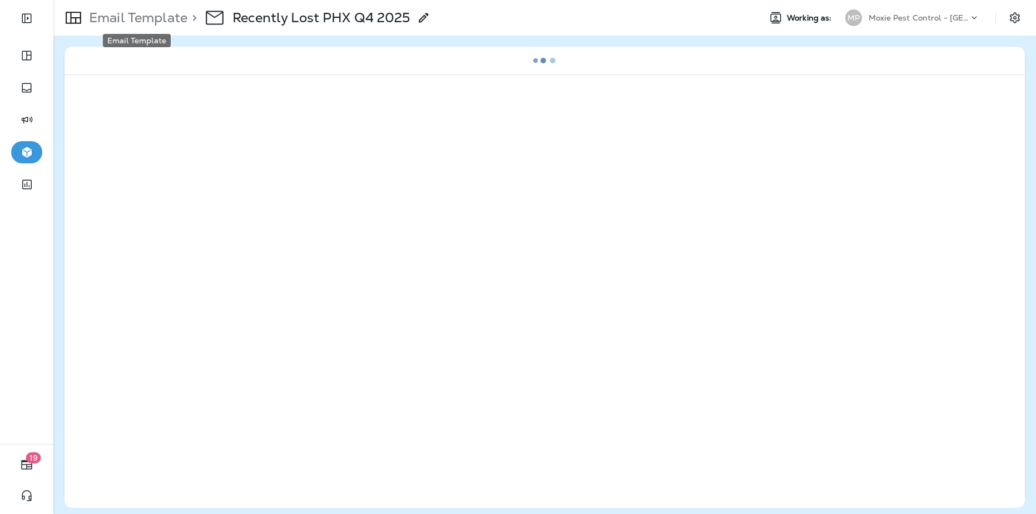
click at [175, 23] on p "Email Template" at bounding box center [136, 17] width 103 height 17
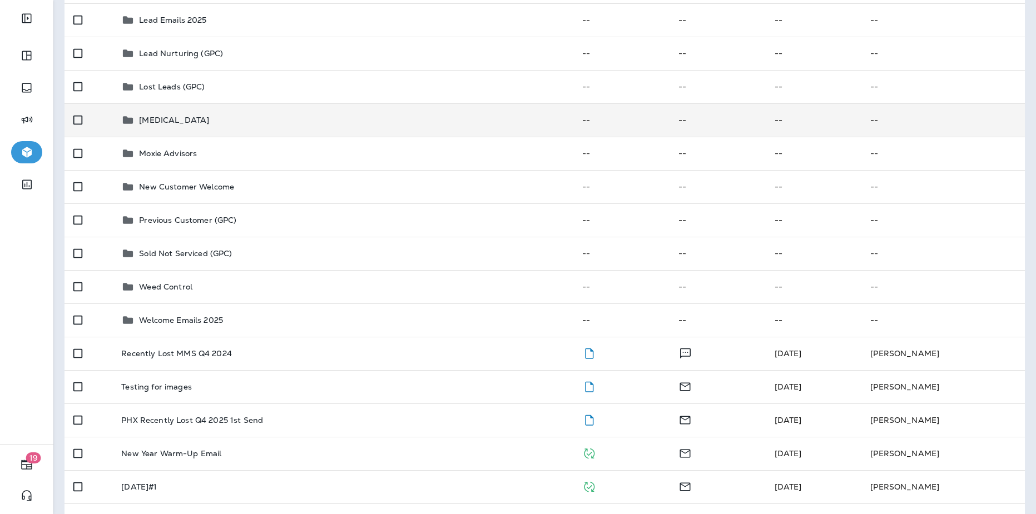
scroll to position [193, 0]
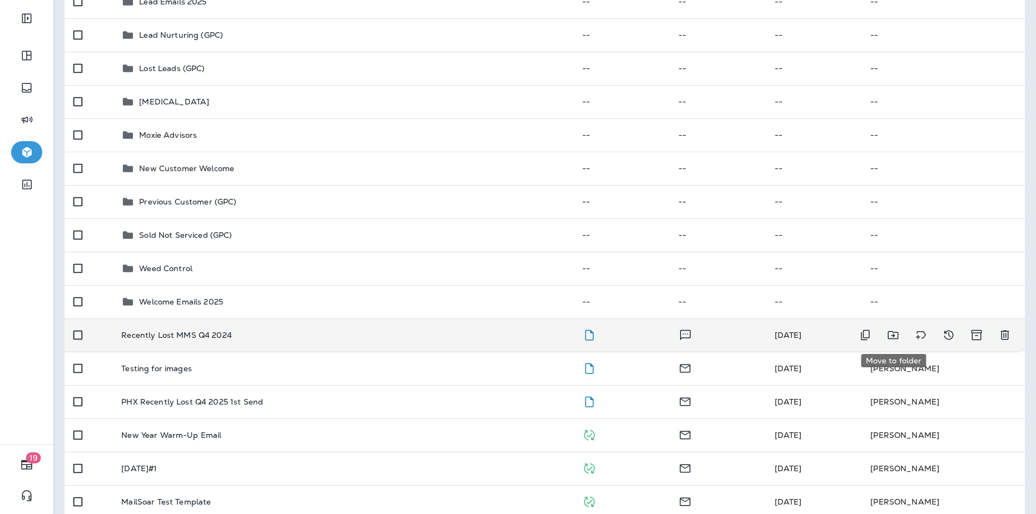
click at [893, 335] on icon "Move to folder" at bounding box center [892, 335] width 11 height 8
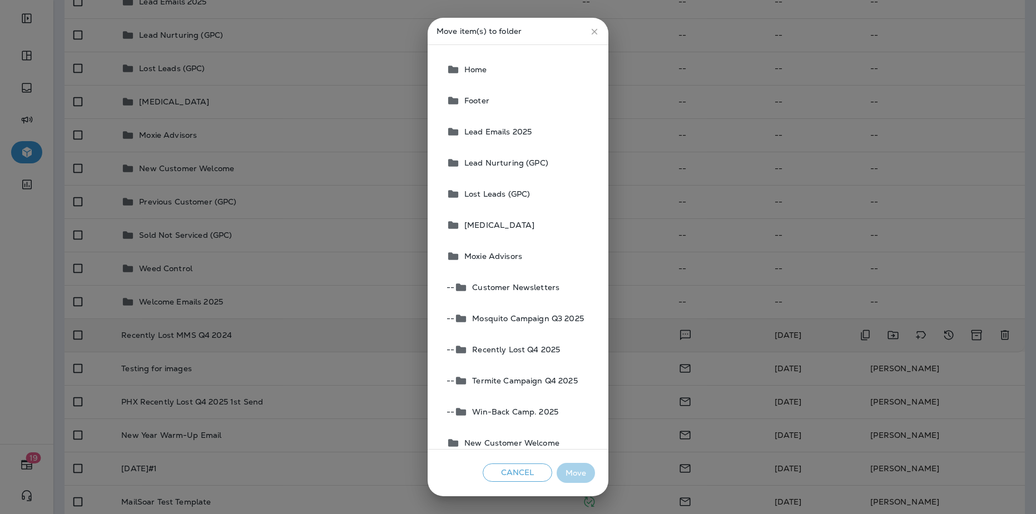
click at [532, 356] on button "-- Recently Lost Q4 2025" at bounding box center [518, 349] width 153 height 31
click at [575, 470] on button "Move" at bounding box center [576, 473] width 38 height 21
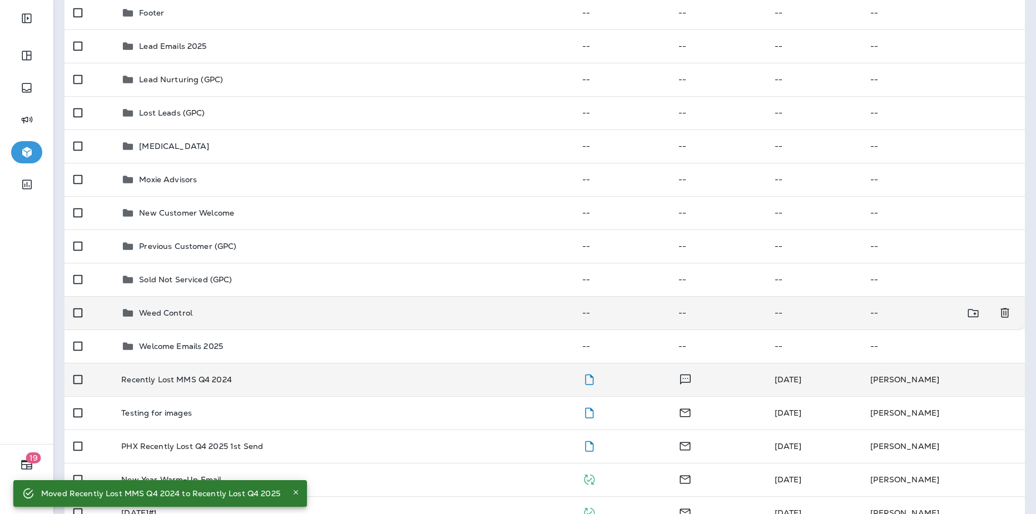
scroll to position [0, 0]
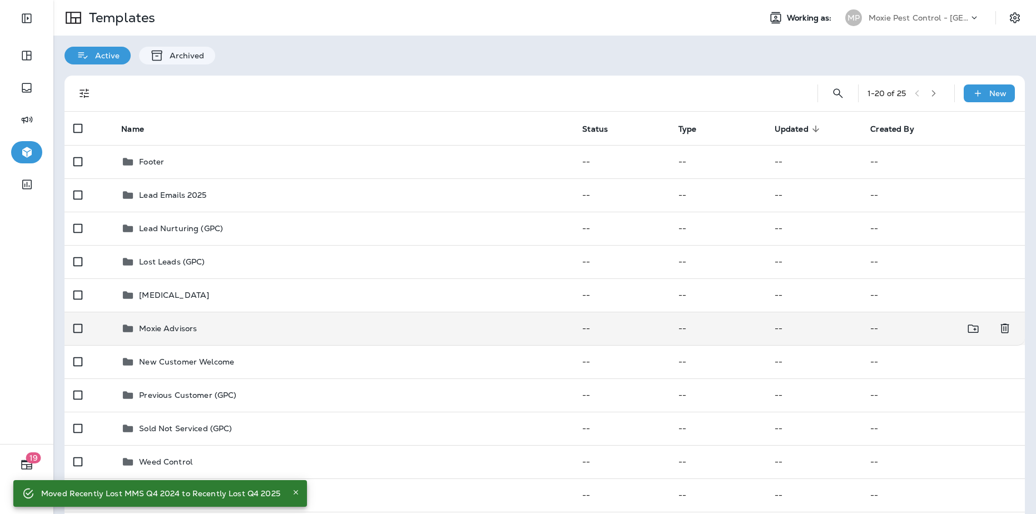
click at [197, 337] on td "Moxie Advisors" at bounding box center [342, 328] width 461 height 33
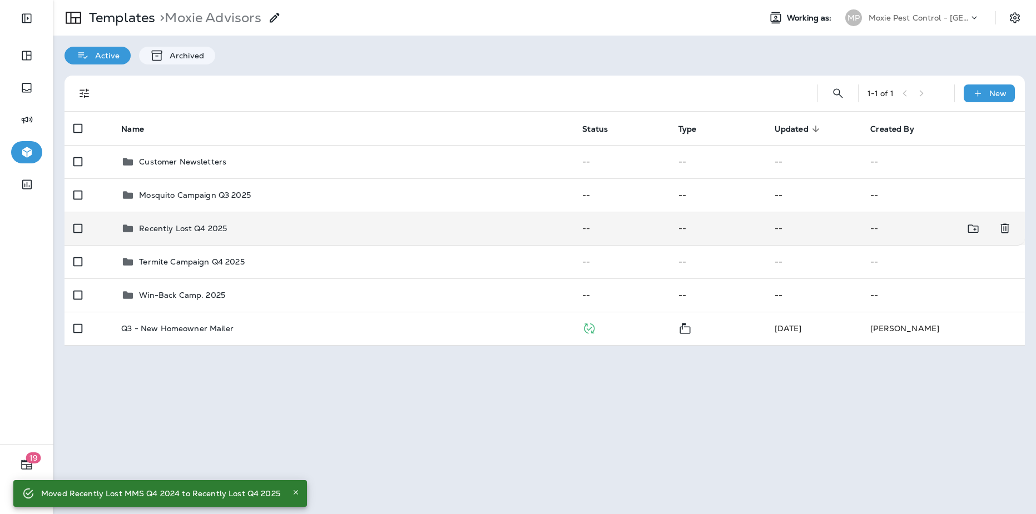
click at [242, 233] on div "Recently Lost Q4 2025" at bounding box center [342, 228] width 443 height 13
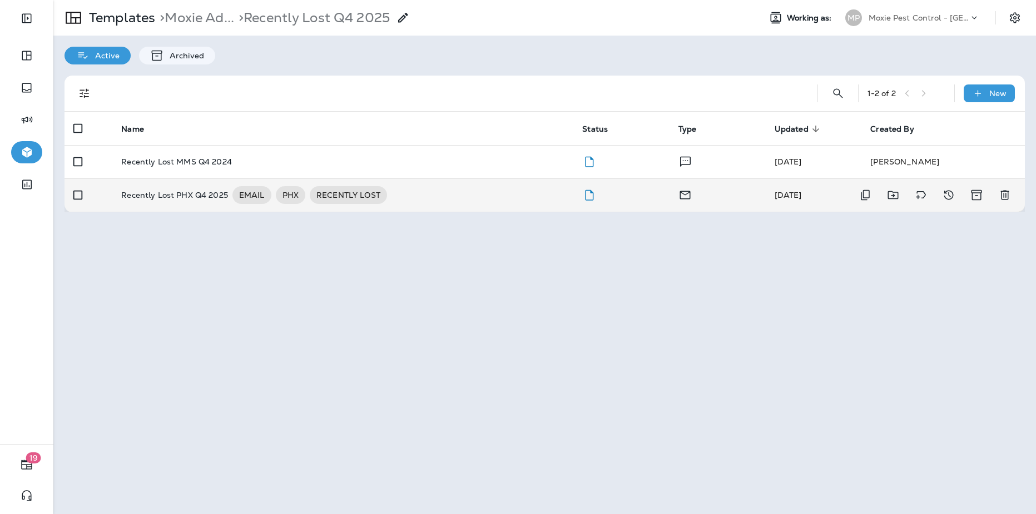
click at [456, 192] on div "Recently Lost PHX Q4 2025 EMAIL PHX RECENTLY LOST" at bounding box center [342, 195] width 443 height 18
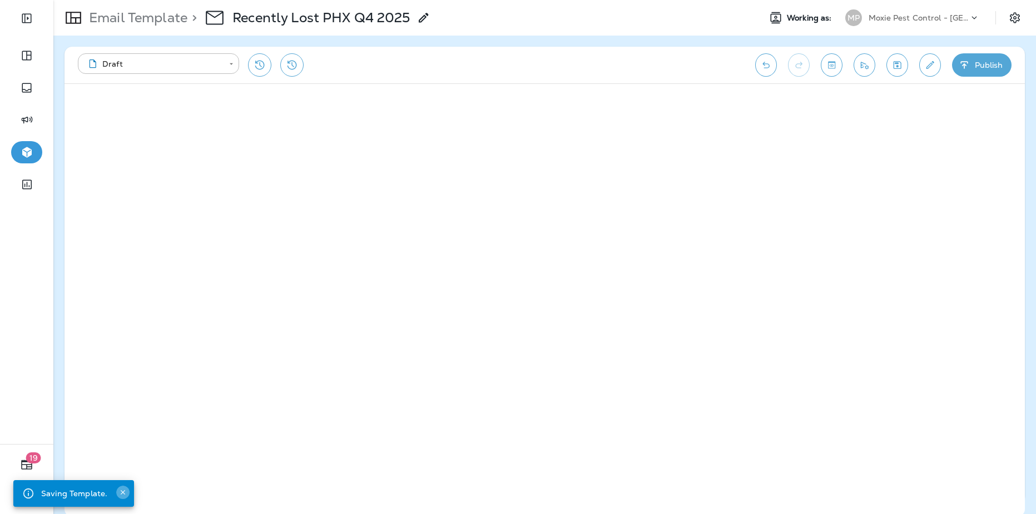
click at [123, 491] on icon "Close" at bounding box center [123, 493] width 8 height 8
click at [130, 491] on div "Template saved successfully." at bounding box center [96, 494] width 111 height 20
click at [167, 495] on icon "Close" at bounding box center [168, 493] width 8 height 8
click at [894, 68] on icon "Save" at bounding box center [897, 64] width 12 height 11
click at [851, 69] on div "**********" at bounding box center [544, 65] width 960 height 37
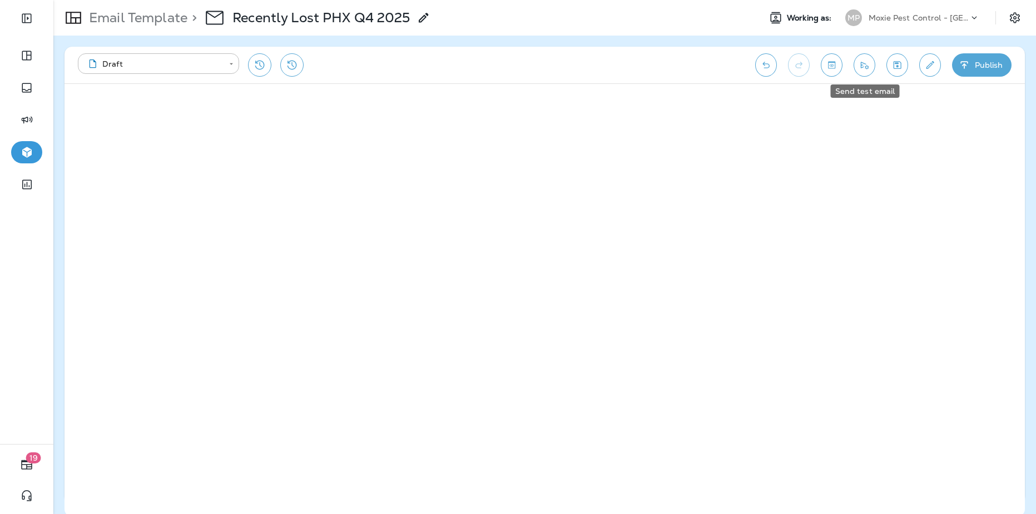
click at [862, 67] on icon "Send test email" at bounding box center [865, 65] width 8 height 7
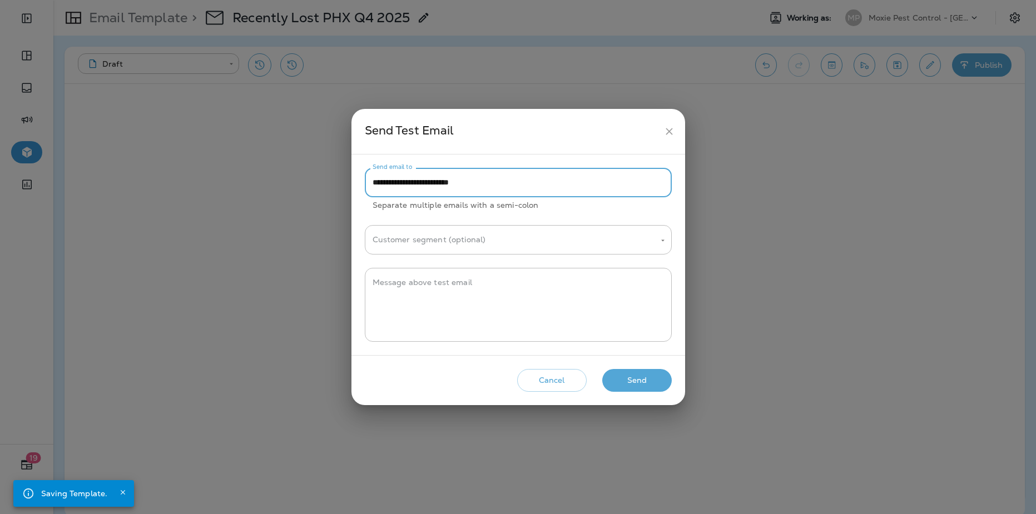
drag, startPoint x: 396, startPoint y: 183, endPoint x: 363, endPoint y: 185, distance: 32.8
click at [363, 185] on div "**********" at bounding box center [518, 255] width 334 height 201
type input "**********"
click at [620, 380] on button "Send" at bounding box center [636, 380] width 69 height 23
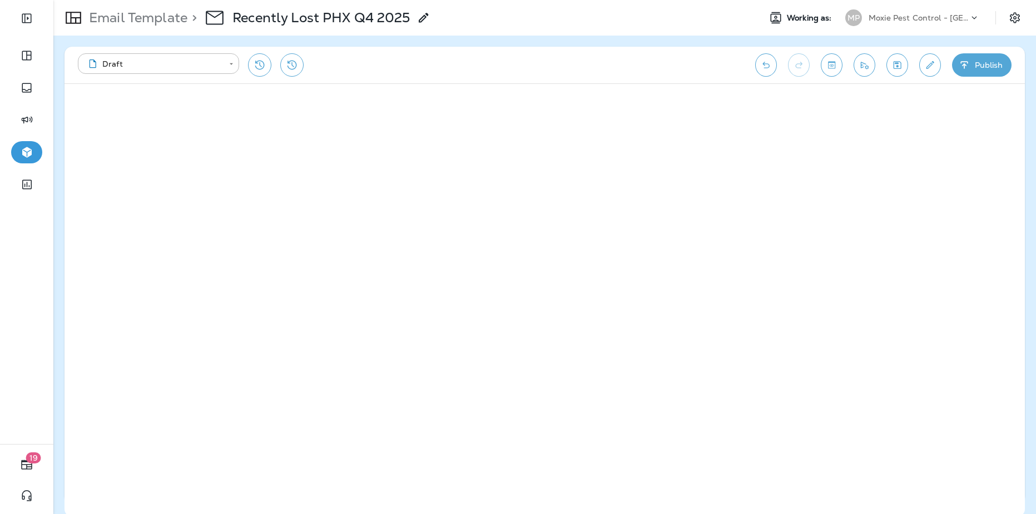
click at [444, 63] on div "**********" at bounding box center [411, 64] width 666 height 23
click at [897, 66] on icon "Save" at bounding box center [897, 65] width 8 height 8
click at [151, 18] on p "Email Template" at bounding box center [136, 17] width 103 height 17
